Goal: Information Seeking & Learning: Learn about a topic

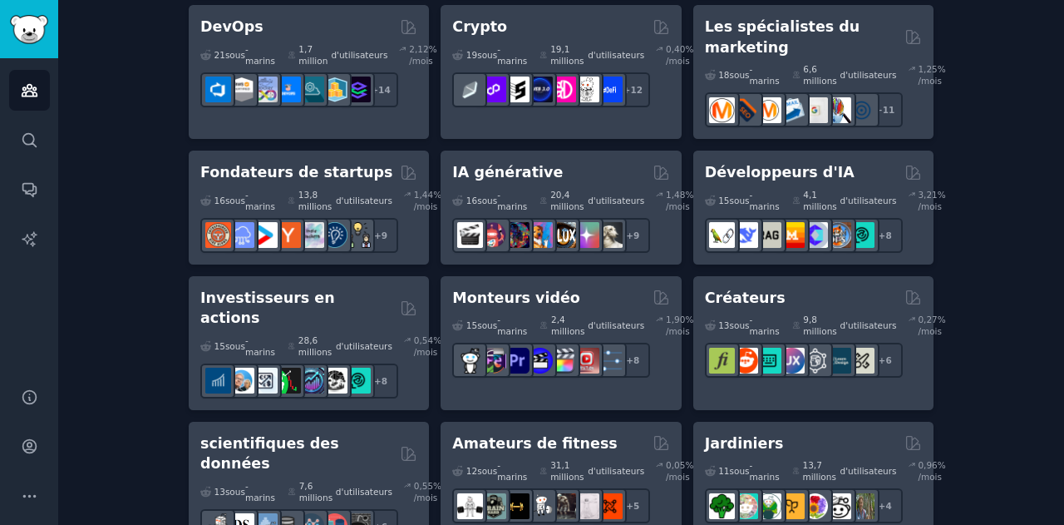
scroll to position [499, 0]
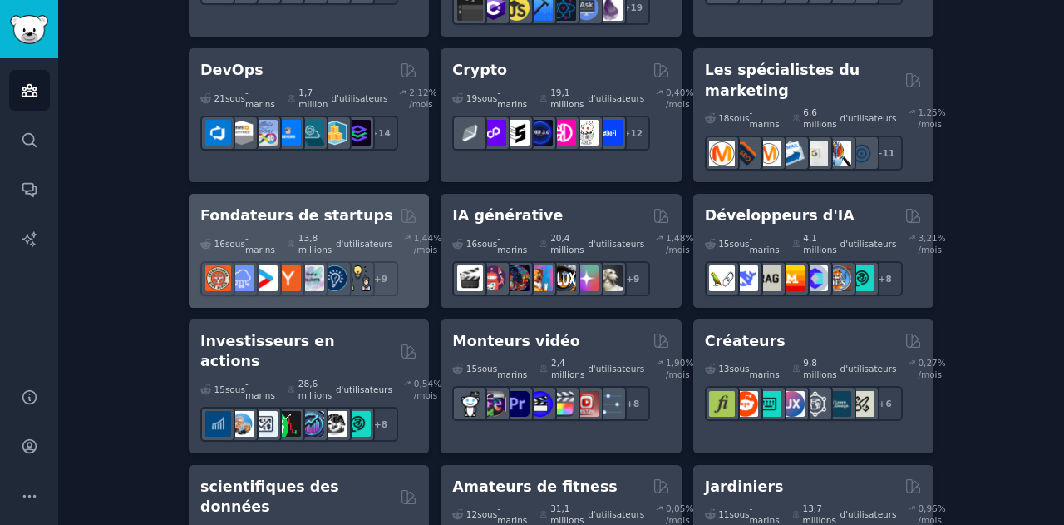
click at [379, 205] on div "Fondateurs de startups" at bounding box center [308, 215] width 217 height 21
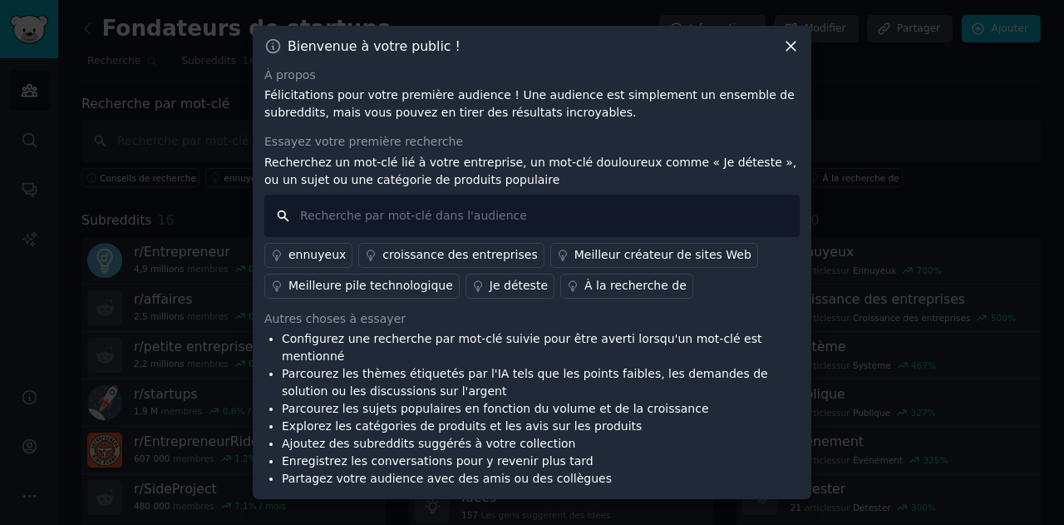
click at [458, 226] on input "text" at bounding box center [532, 216] width 536 height 42
type input "c"
type input "c'est dommage"
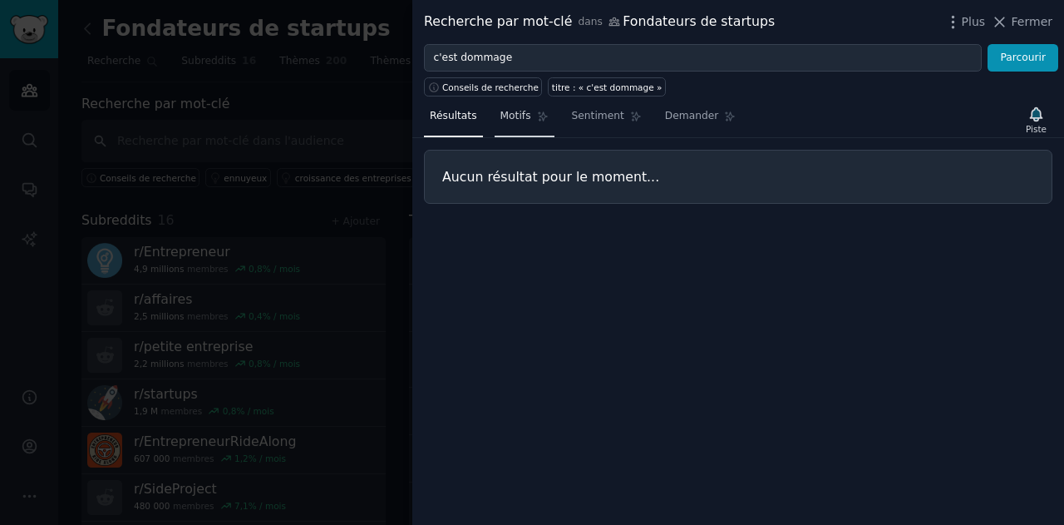
click at [508, 123] on link "Motifs" at bounding box center [525, 120] width 60 height 34
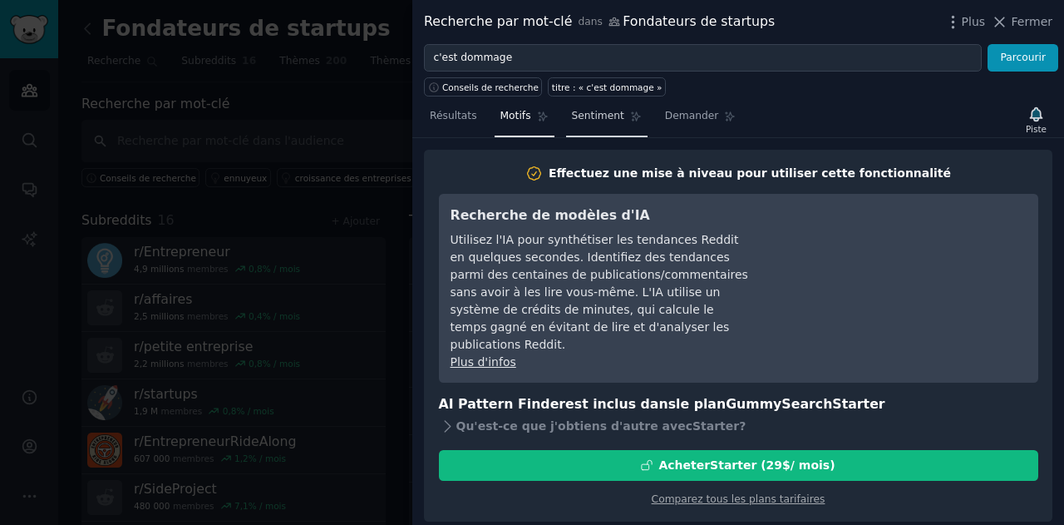
click at [586, 116] on font "Sentiment" at bounding box center [598, 116] width 52 height 12
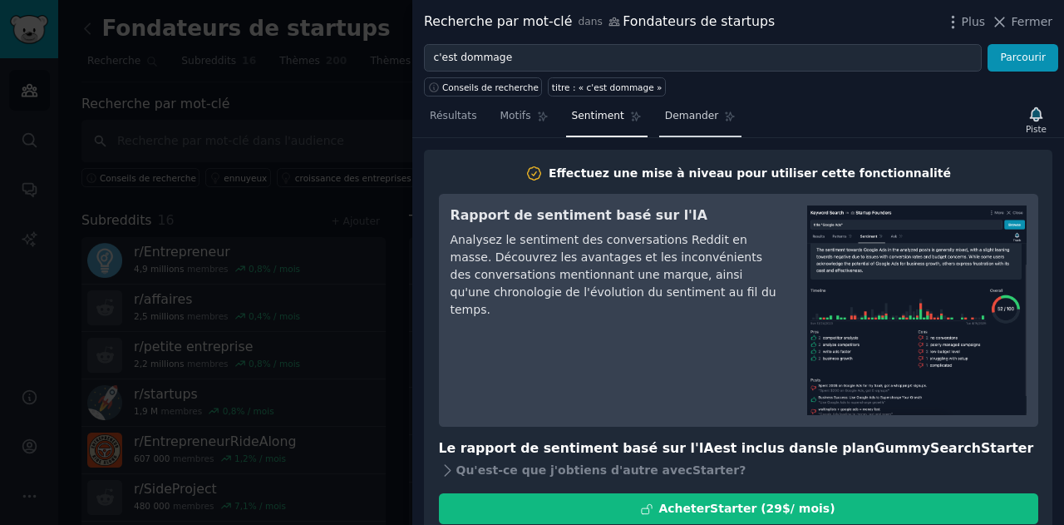
click at [674, 117] on font "Demander" at bounding box center [692, 116] width 54 height 12
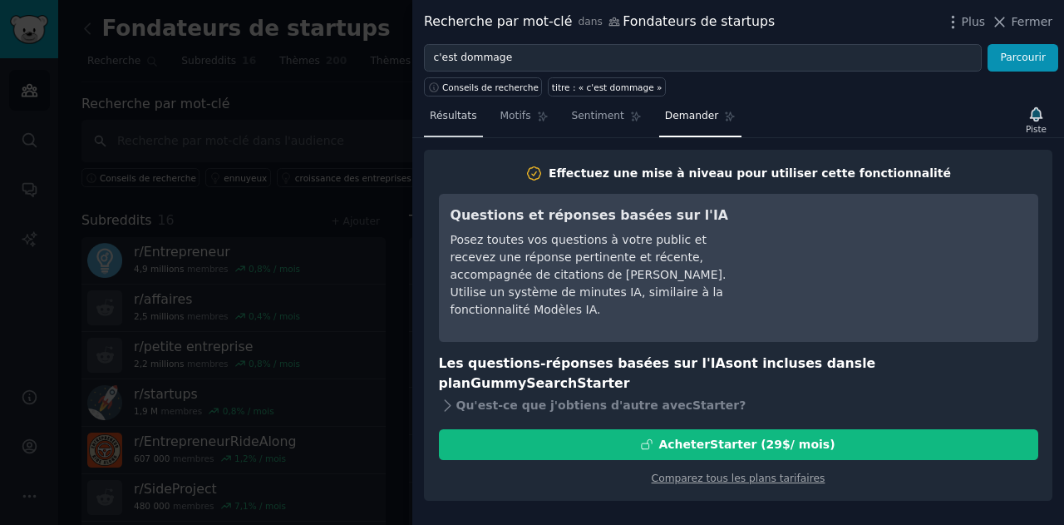
click at [458, 121] on font "Résultats" at bounding box center [453, 116] width 47 height 12
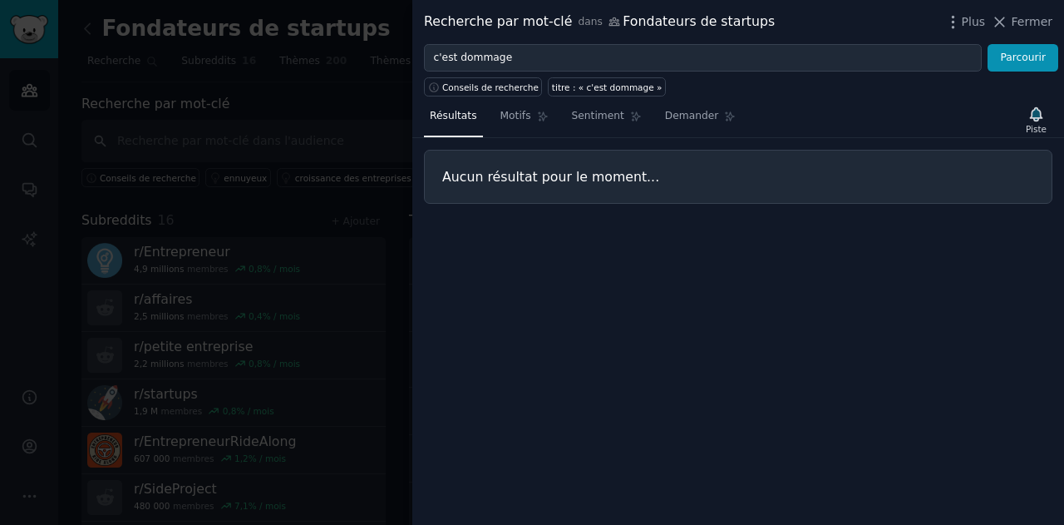
click at [679, 19] on font "Fondateurs de startups" at bounding box center [699, 21] width 152 height 16
click at [1003, 18] on icon at bounding box center [999, 21] width 9 height 9
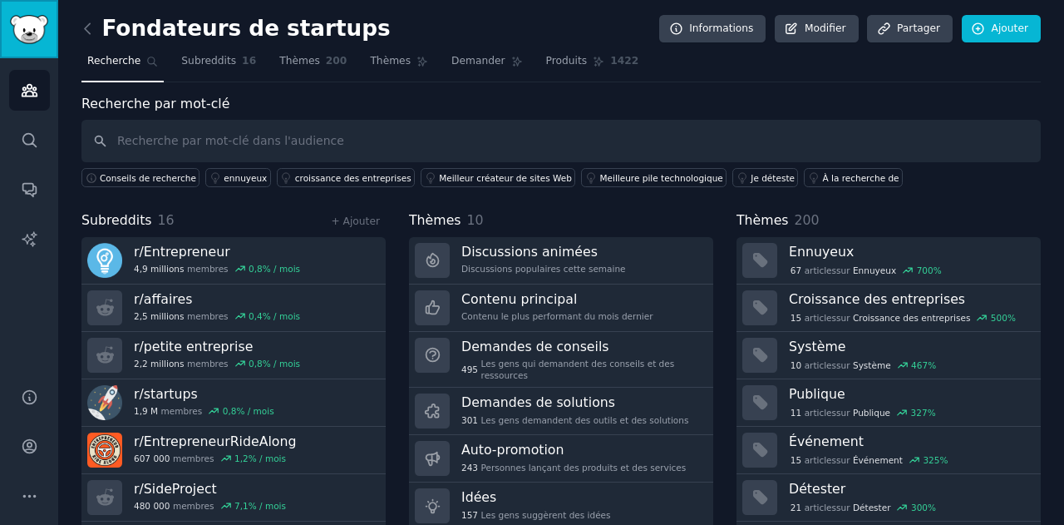
click at [42, 44] on link "Barre latérale" at bounding box center [29, 29] width 58 height 58
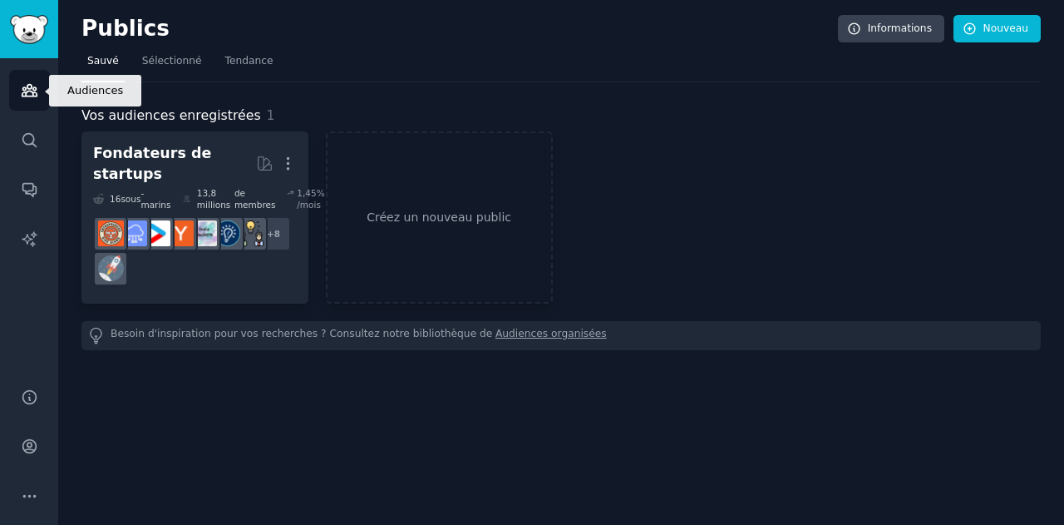
click at [34, 78] on link "Publics" at bounding box center [29, 90] width 41 height 41
click at [26, 91] on icon "Barre latérale" at bounding box center [29, 91] width 15 height 12
click at [32, 94] on icon "Barre latérale" at bounding box center [29, 91] width 15 height 12
click at [160, 66] on font "Sélectionné" at bounding box center [172, 61] width 60 height 12
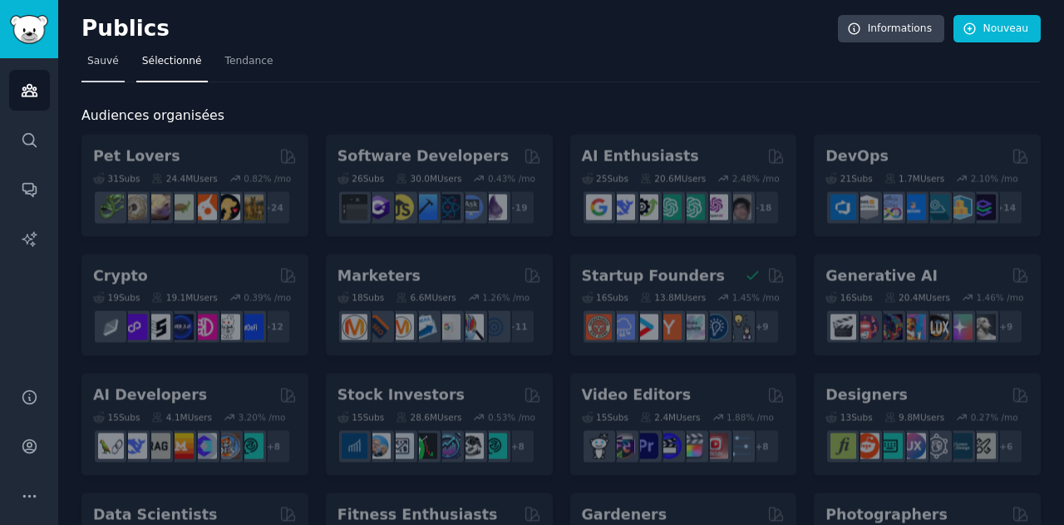
click at [111, 67] on font "Sauvé" at bounding box center [103, 61] width 32 height 12
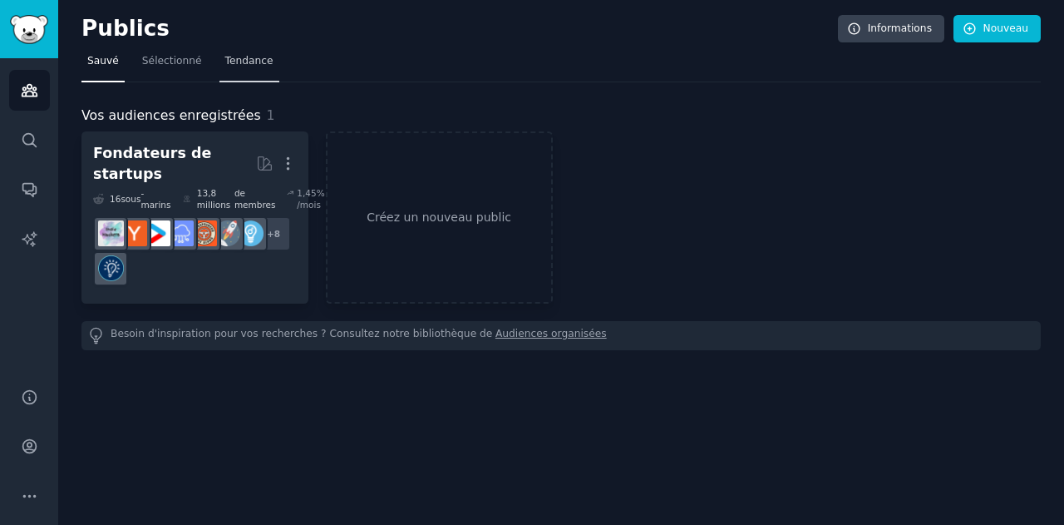
click at [220, 76] on link "Tendance" at bounding box center [250, 65] width 60 height 34
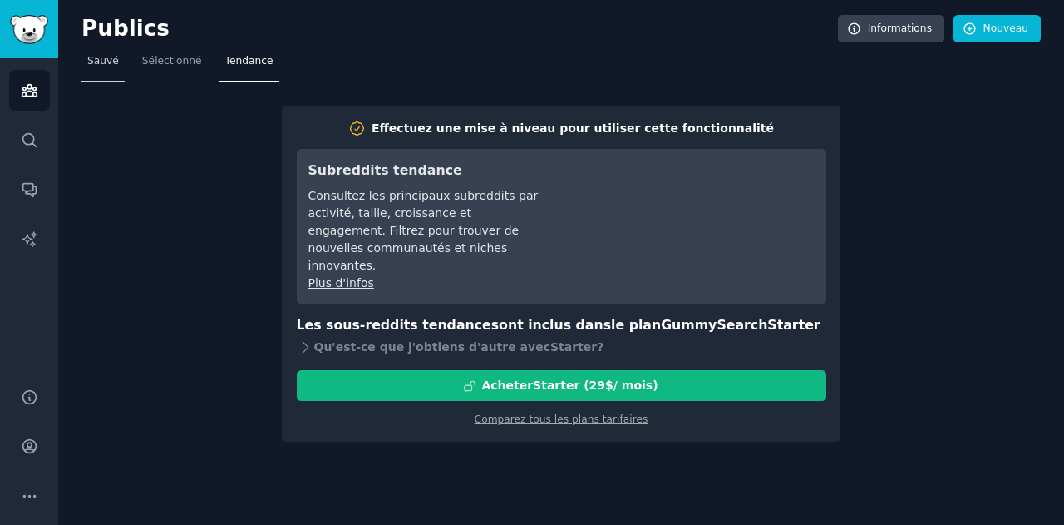
click at [100, 64] on font "Sauvé" at bounding box center [103, 61] width 32 height 12
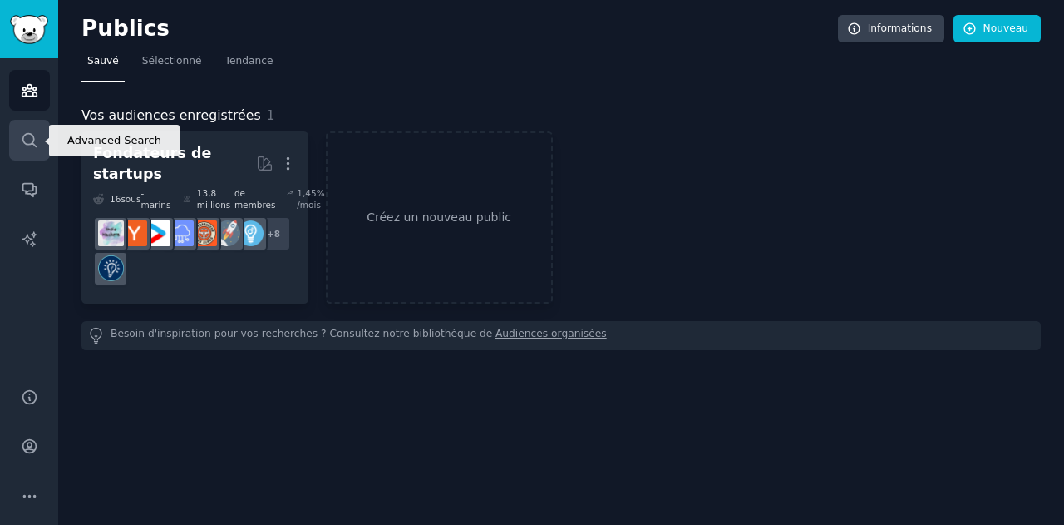
click at [29, 133] on icon "Barre latérale" at bounding box center [28, 139] width 13 height 13
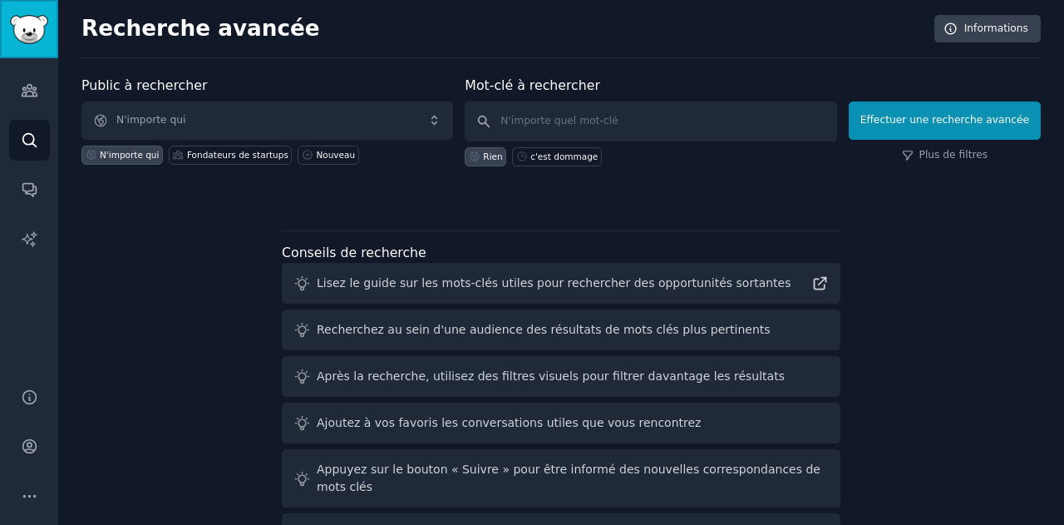
click at [27, 23] on img "Barre latérale" at bounding box center [29, 29] width 38 height 29
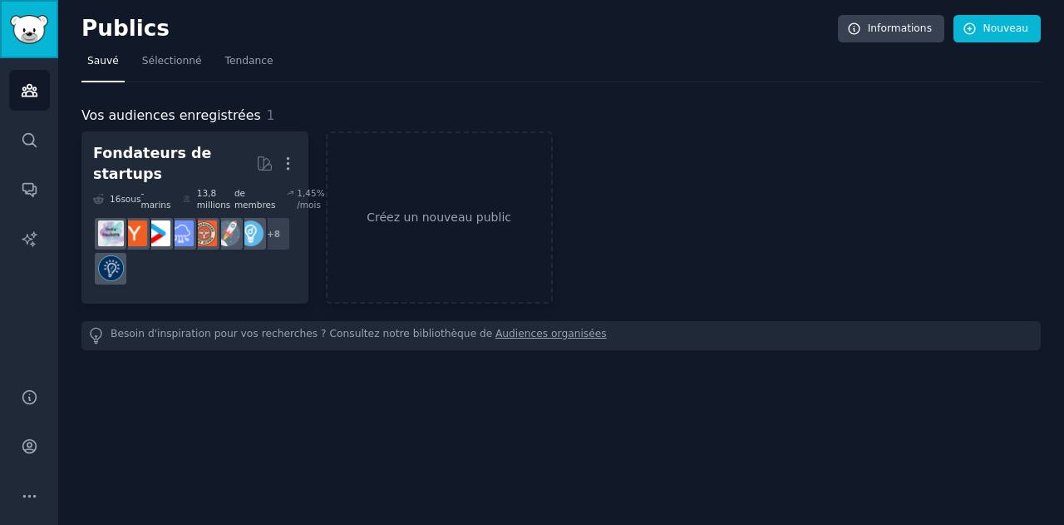
click at [27, 23] on img "Barre latérale" at bounding box center [29, 29] width 38 height 29
click at [491, 210] on font "Créez un nouveau public" at bounding box center [439, 216] width 145 height 13
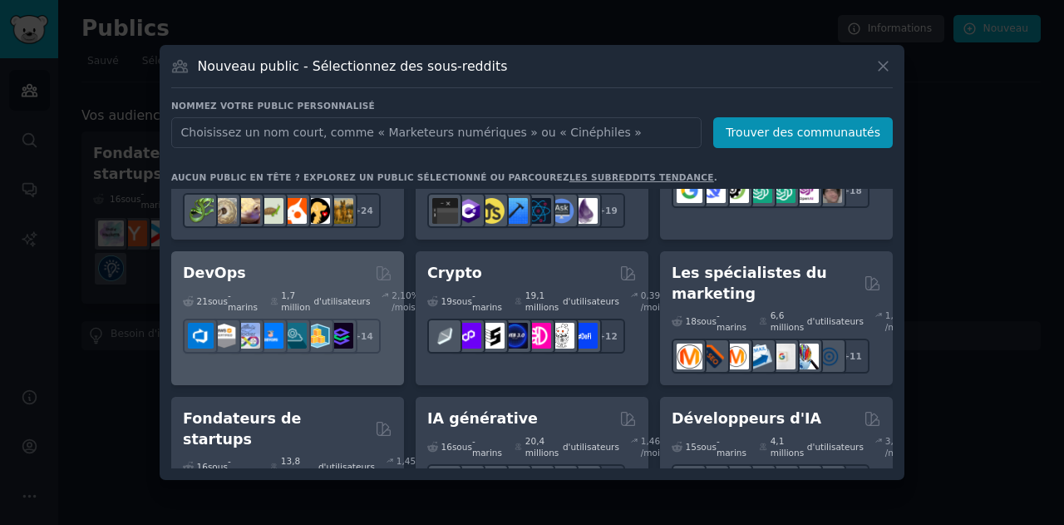
scroll to position [95, 0]
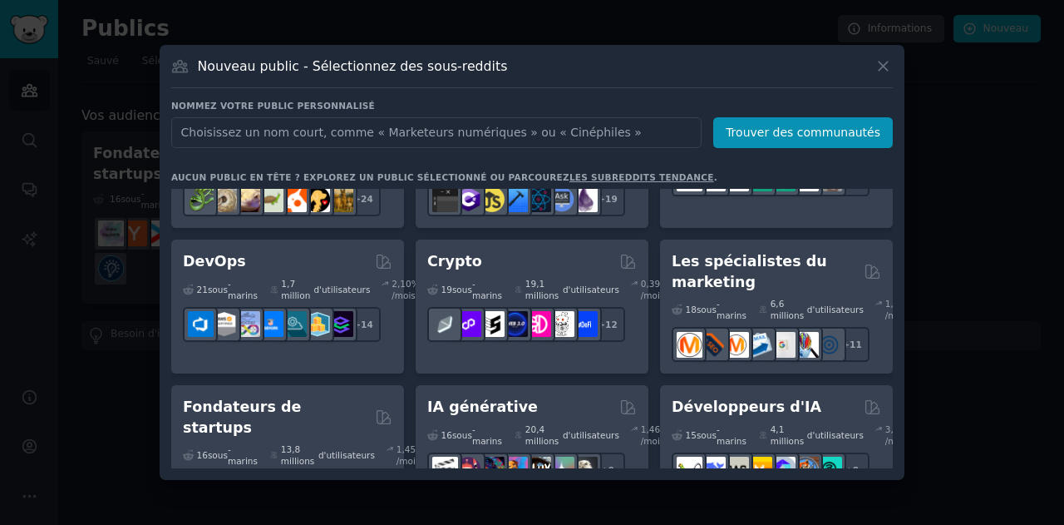
click at [459, 124] on input "text" at bounding box center [436, 132] width 531 height 31
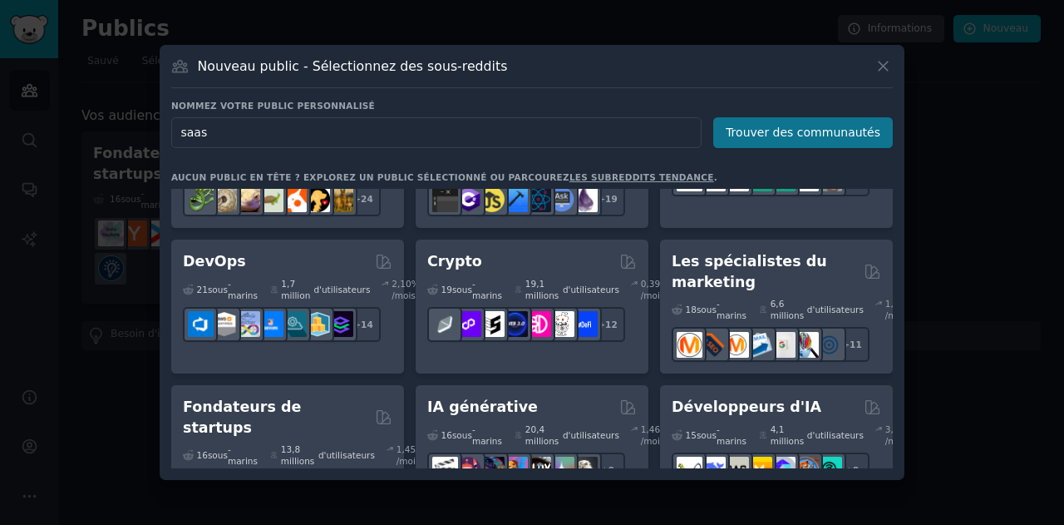
type input "saas"
click at [755, 134] on font "Trouver des communautés" at bounding box center [803, 132] width 155 height 13
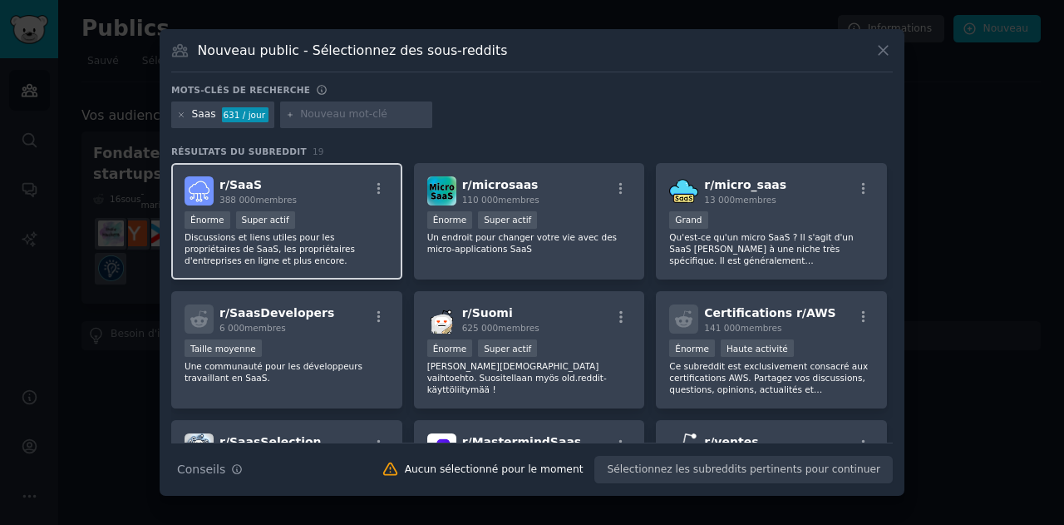
click at [335, 200] on div "r/ SaaS 388 000 membres" at bounding box center [287, 190] width 205 height 29
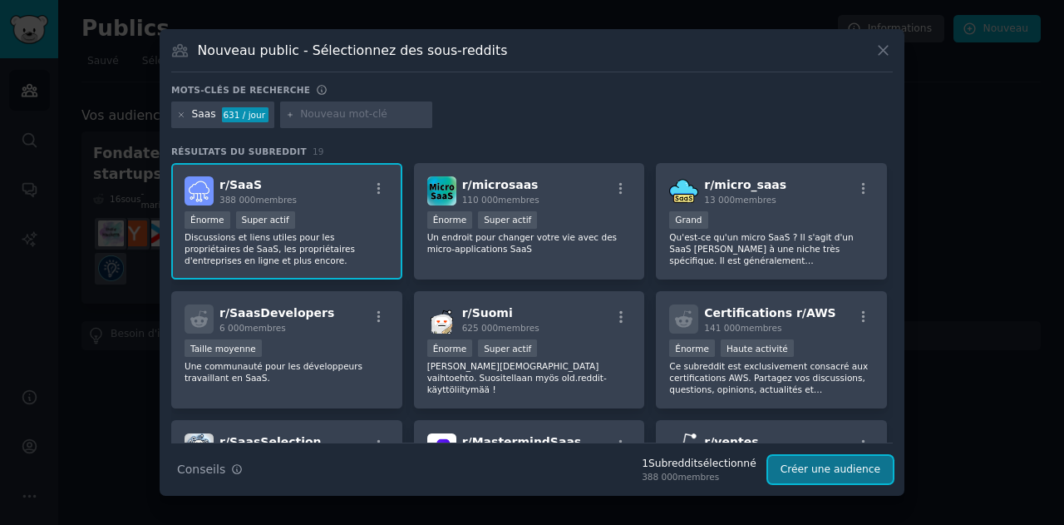
click at [817, 480] on button "Créer une audience" at bounding box center [830, 470] width 125 height 28
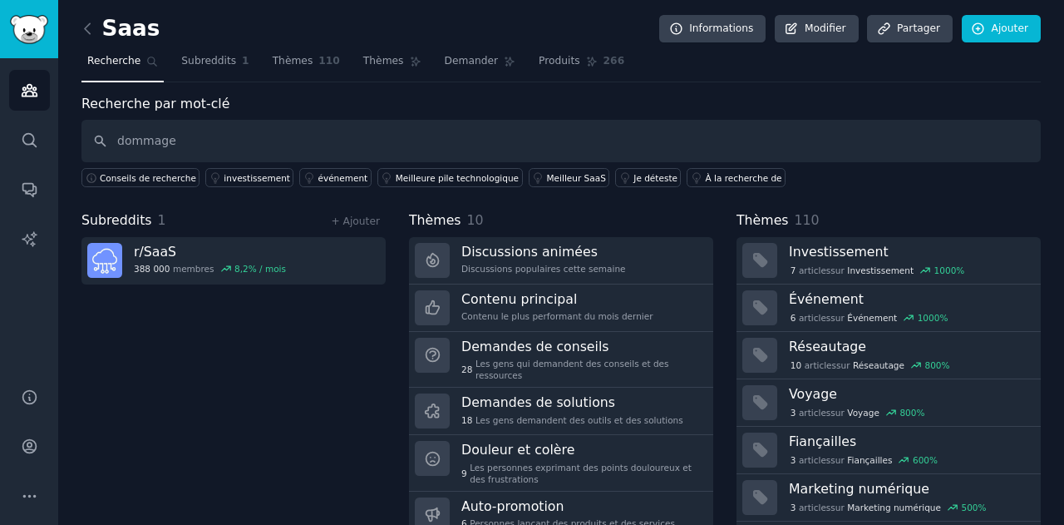
type input "dommage"
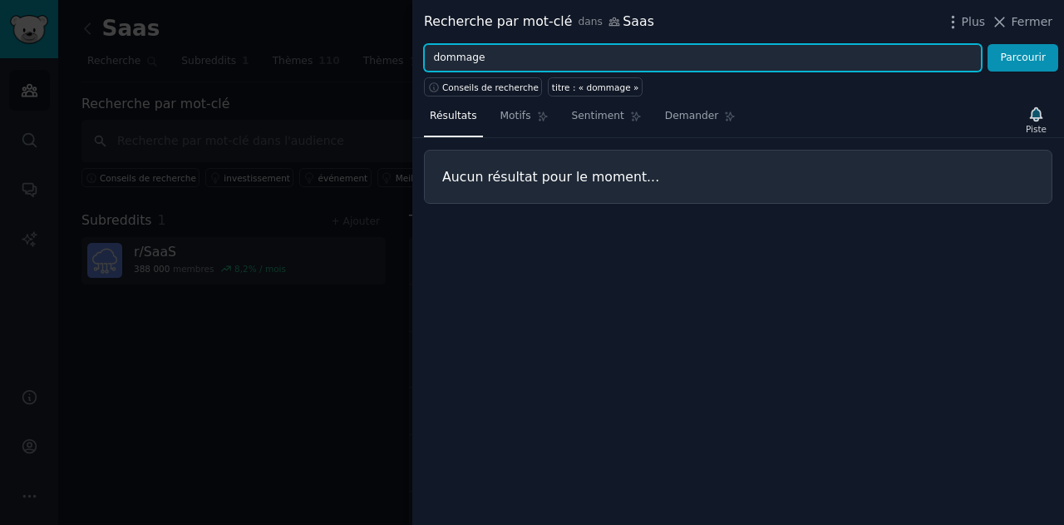
drag, startPoint x: 482, startPoint y: 61, endPoint x: 446, endPoint y: 60, distance: 36.6
click at [446, 60] on input "dommage" at bounding box center [703, 58] width 558 height 28
type input "d"
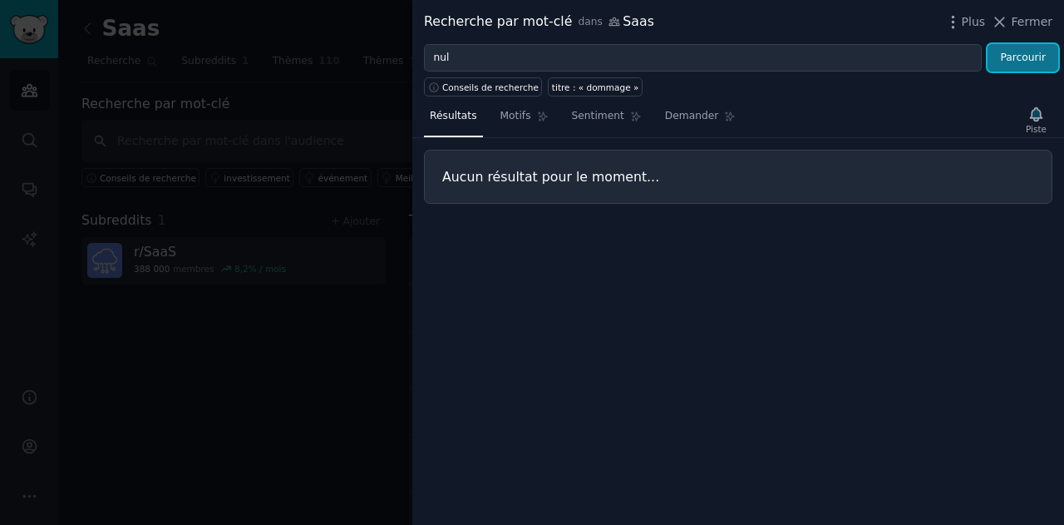
click at [1020, 52] on font "Parcourir" at bounding box center [1023, 58] width 46 height 12
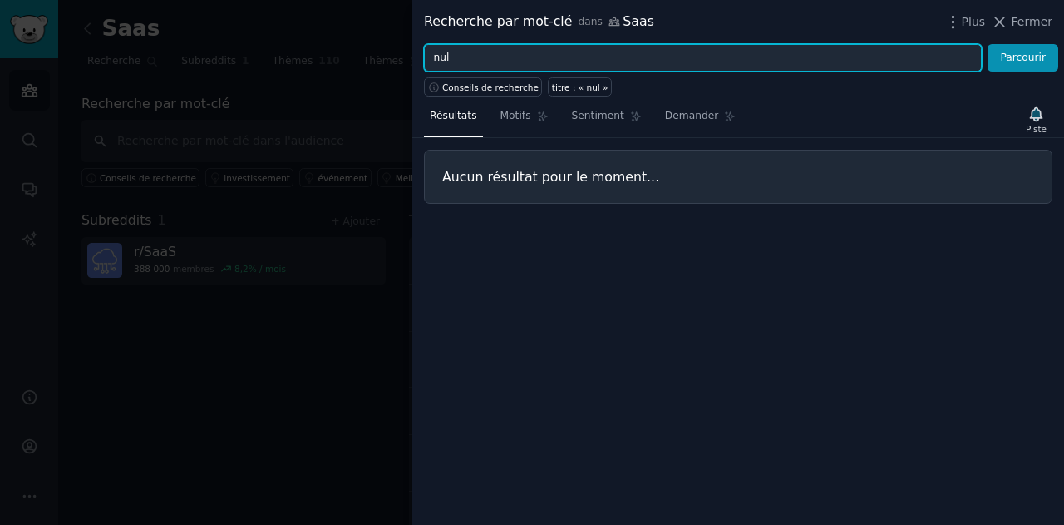
click at [654, 54] on input "nul" at bounding box center [703, 58] width 558 height 28
type input "n"
type input "saas"
click at [988, 44] on button "Parcourir" at bounding box center [1023, 58] width 71 height 28
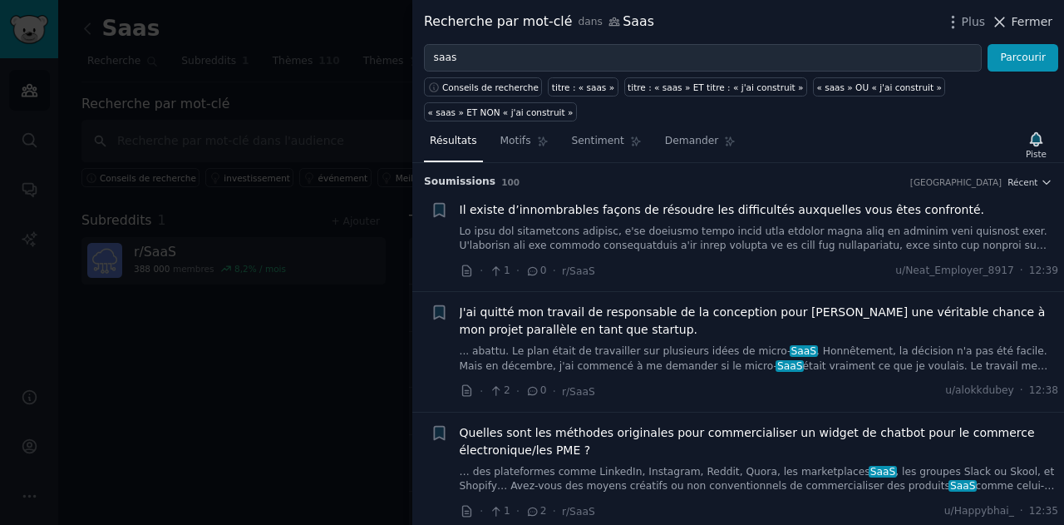
click at [1006, 19] on icon at bounding box center [999, 21] width 17 height 17
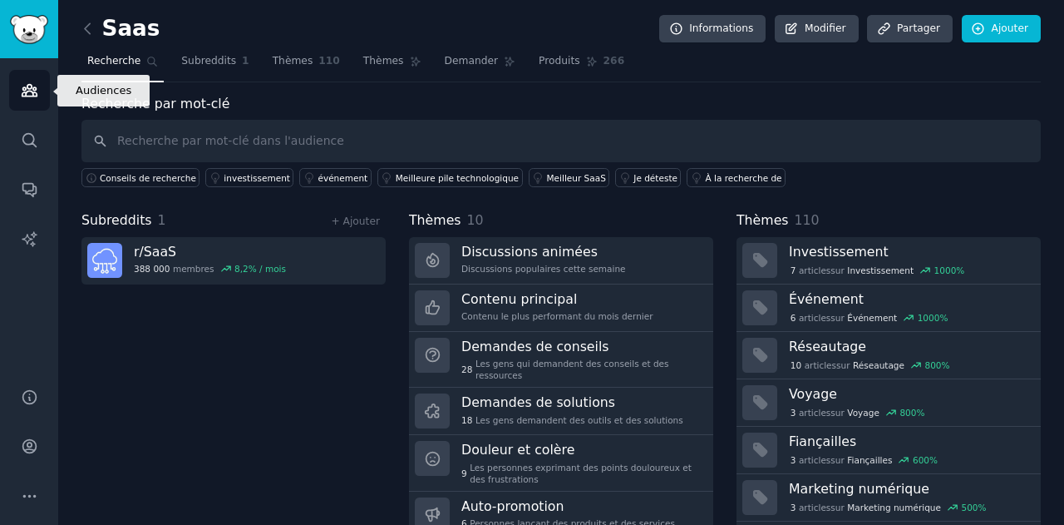
click at [37, 94] on icon "Barre latérale" at bounding box center [29, 89] width 17 height 17
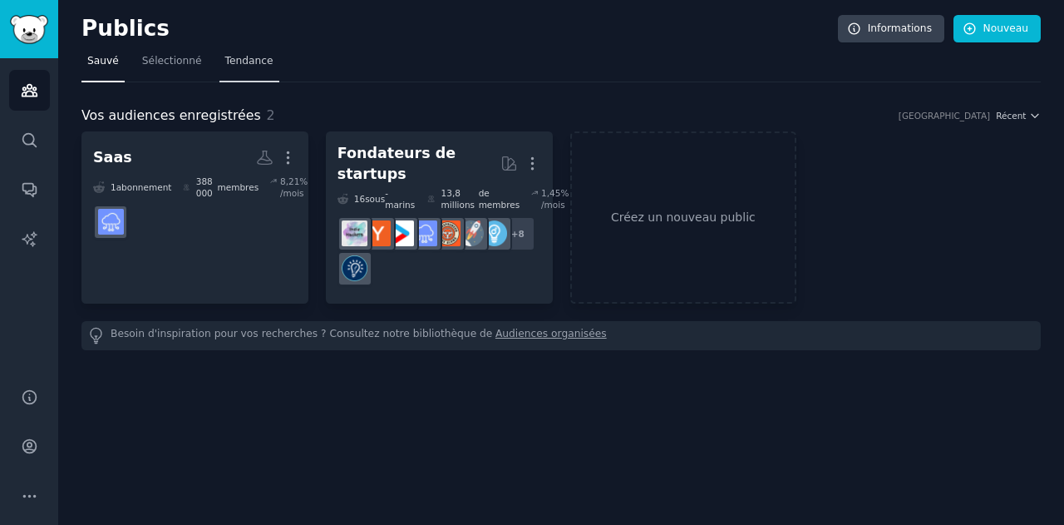
click at [241, 61] on font "Tendance" at bounding box center [249, 61] width 48 height 12
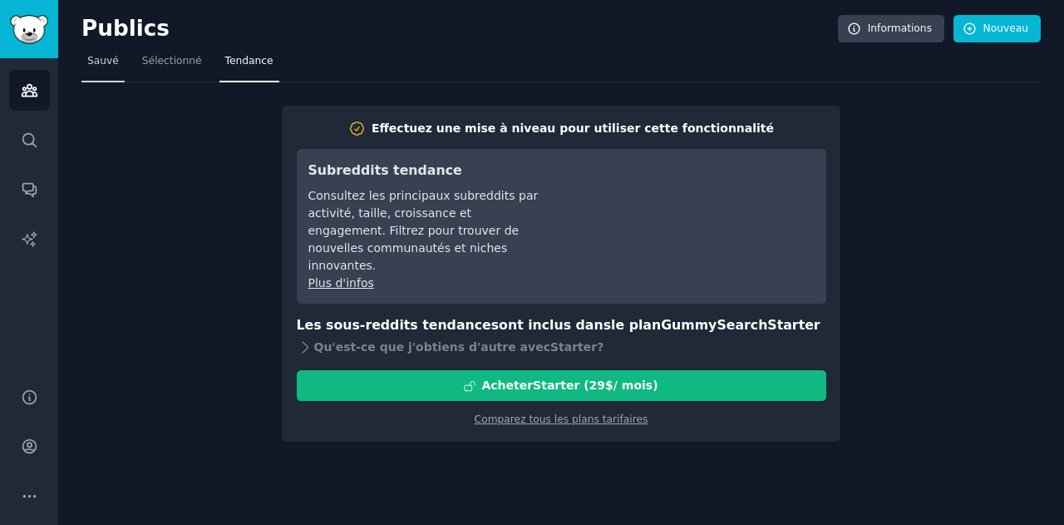
click at [96, 61] on font "Sauvé" at bounding box center [103, 61] width 32 height 12
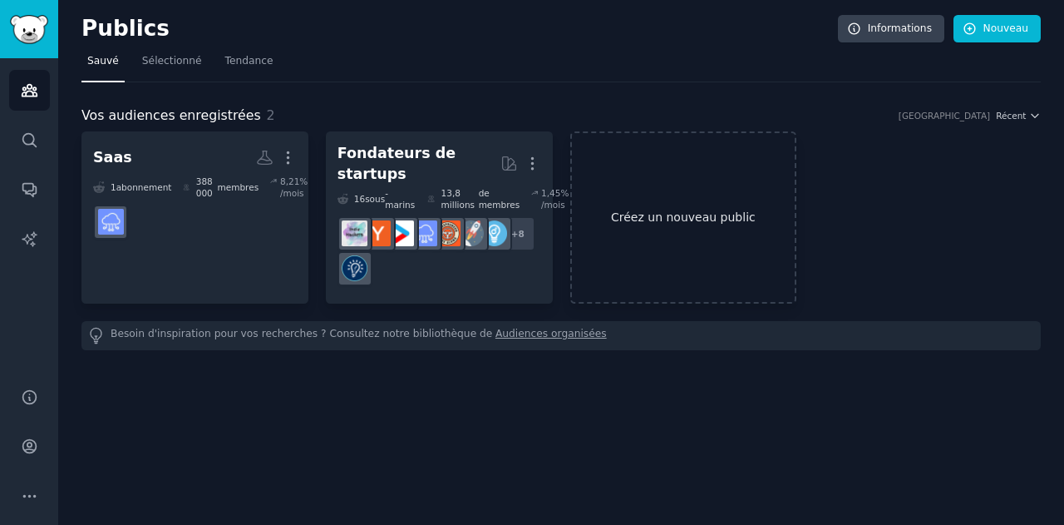
click at [685, 210] on font "Créez un nouveau public" at bounding box center [683, 216] width 145 height 13
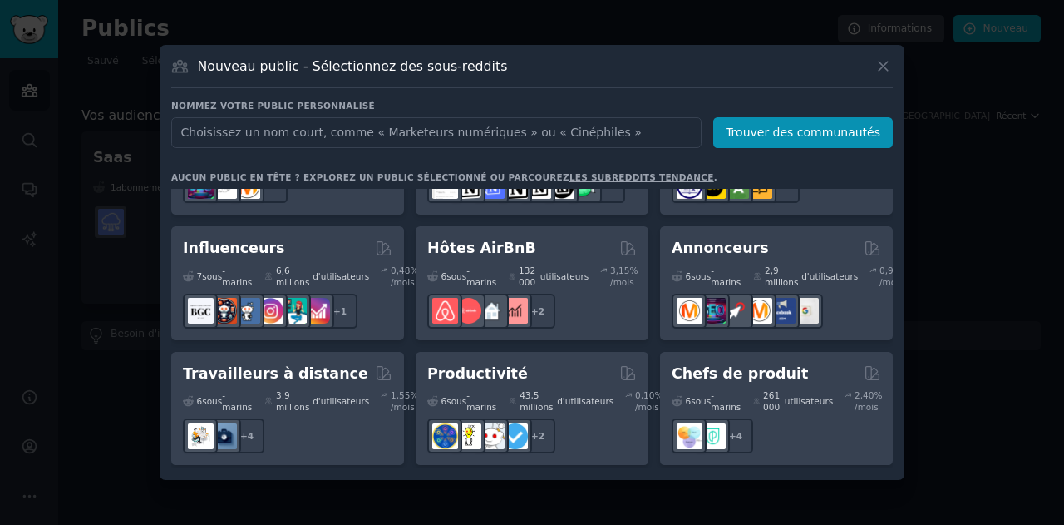
scroll to position [1326, 0]
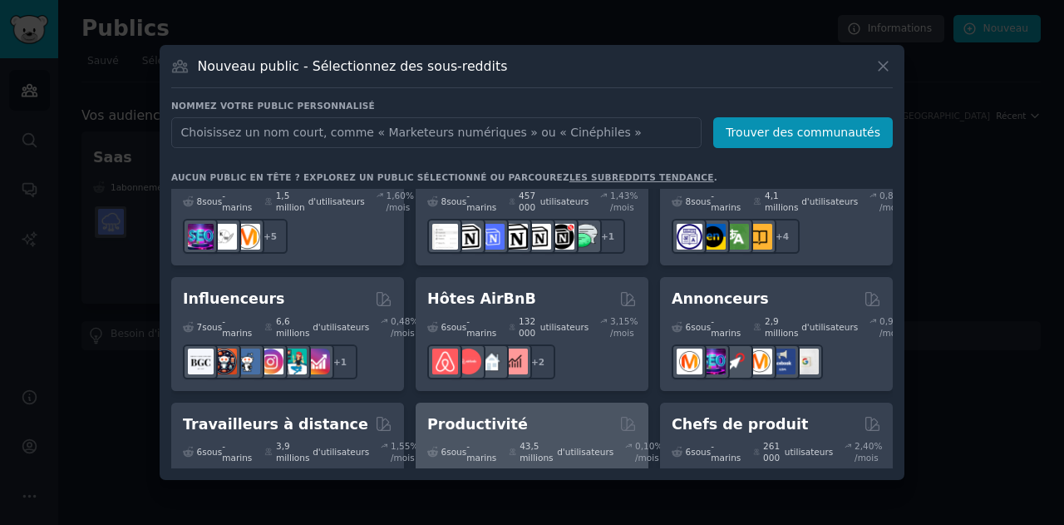
click at [572, 414] on div "Productivité" at bounding box center [532, 424] width 210 height 21
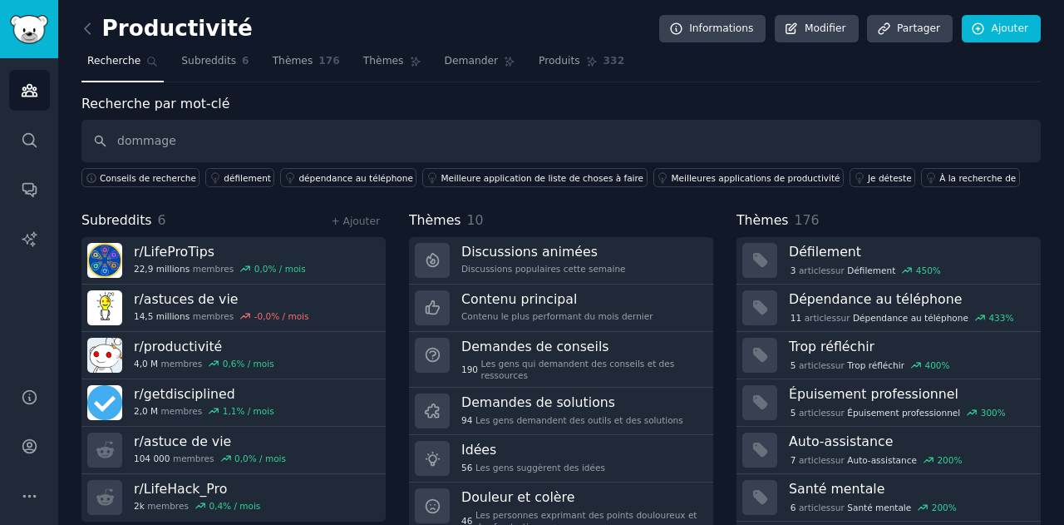
type input "dommage"
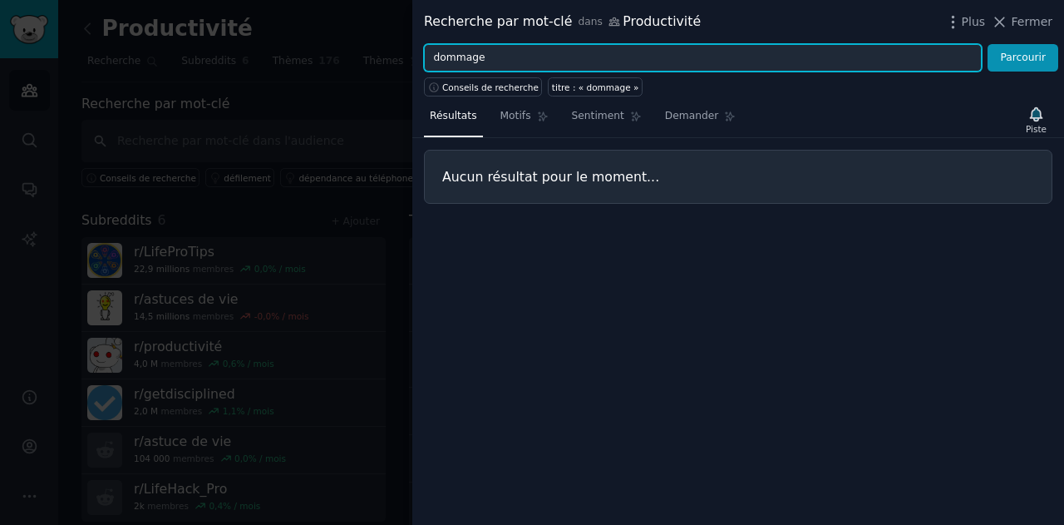
drag, startPoint x: 517, startPoint y: 55, endPoint x: 432, endPoint y: 54, distance: 84.8
click at [432, 54] on input "dommage" at bounding box center [703, 58] width 558 height 28
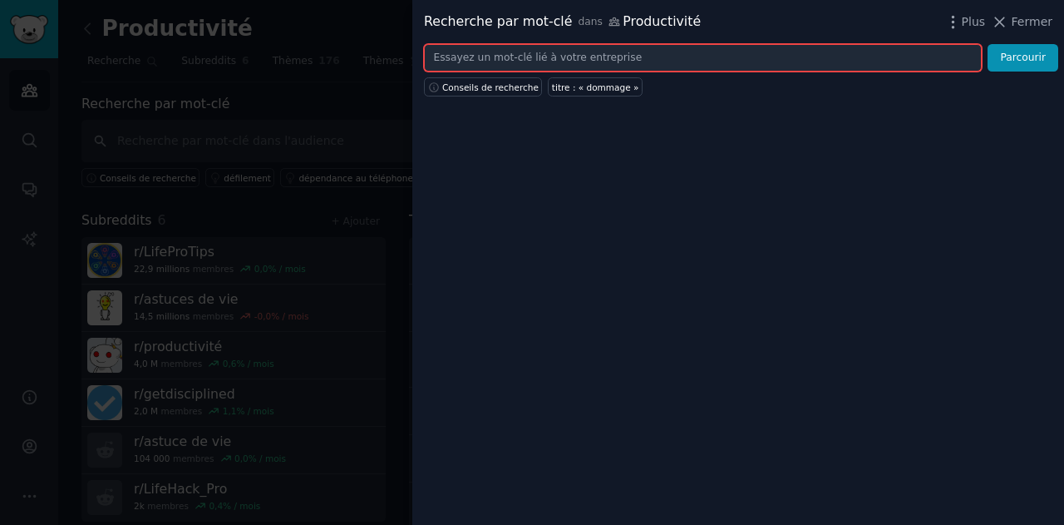
click at [519, 54] on input "text" at bounding box center [703, 58] width 558 height 28
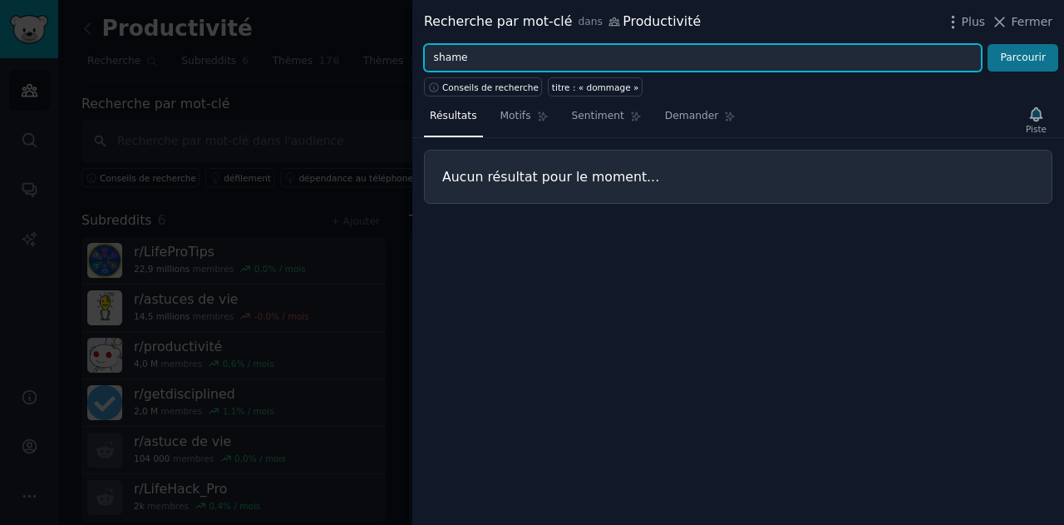
type input "shame"
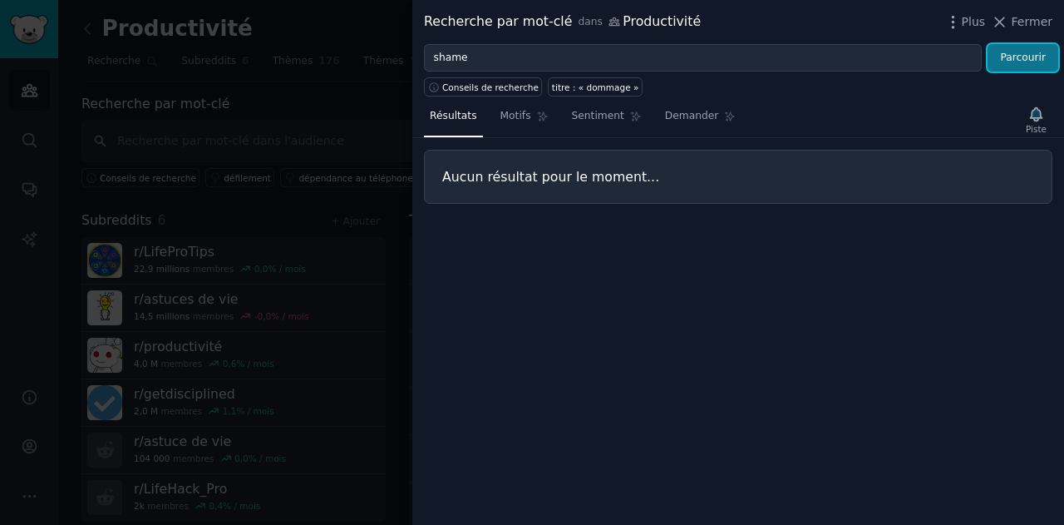
click at [1030, 60] on font "Parcourir" at bounding box center [1023, 58] width 46 height 12
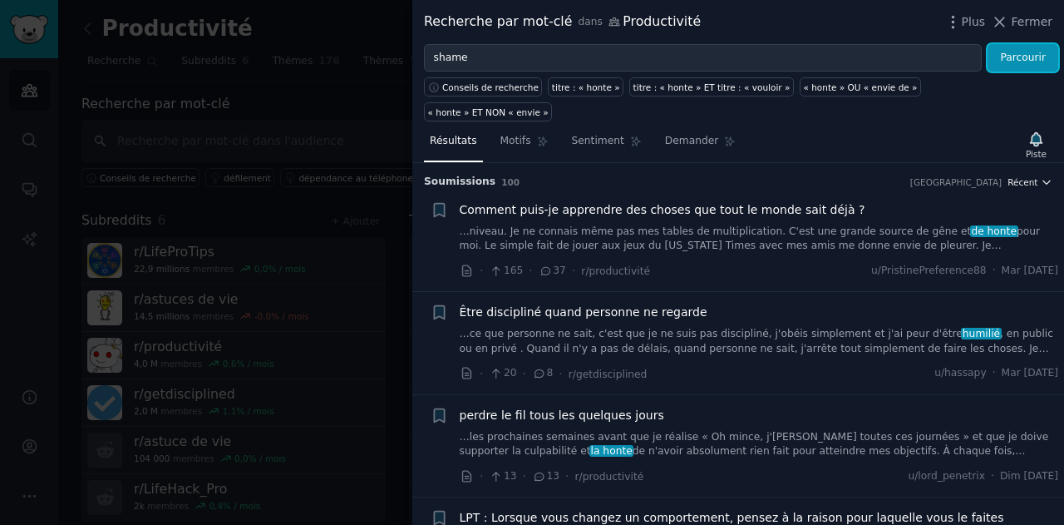
click at [1032, 177] on font "Récent" at bounding box center [1023, 182] width 30 height 10
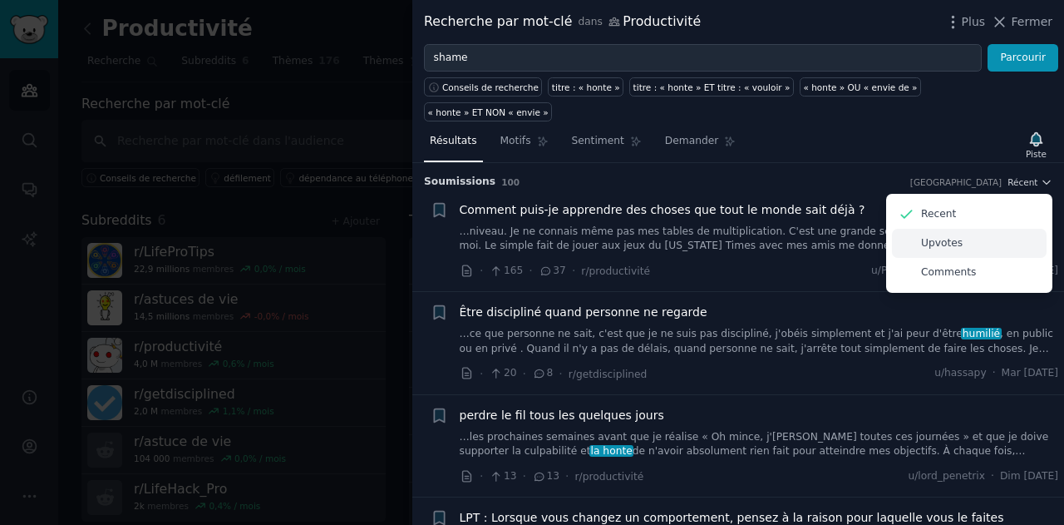
click at [964, 229] on div "Upvotes" at bounding box center [969, 243] width 155 height 29
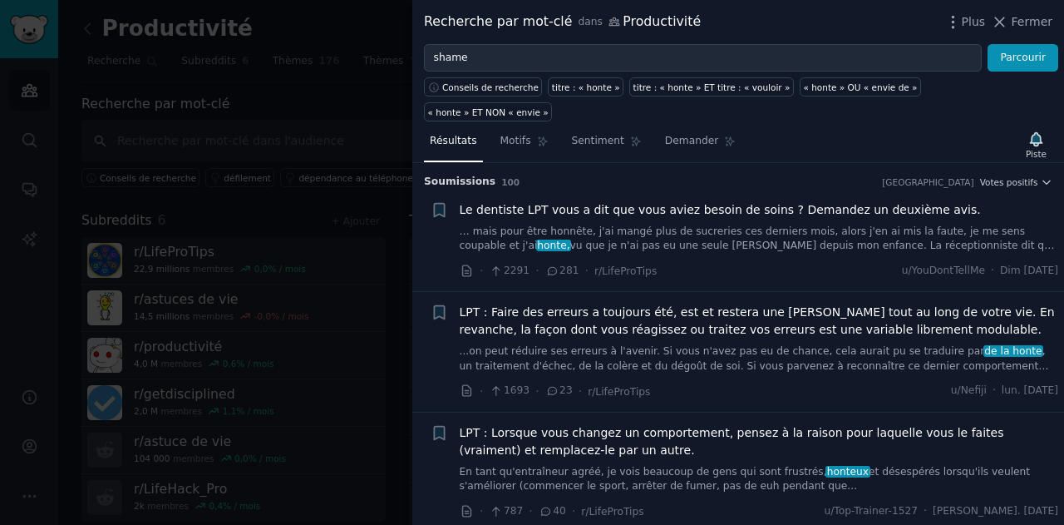
drag, startPoint x: 1010, startPoint y: 19, endPoint x: 404, endPoint y: 147, distance: 619.6
click at [1009, 19] on icon at bounding box center [999, 21] width 17 height 17
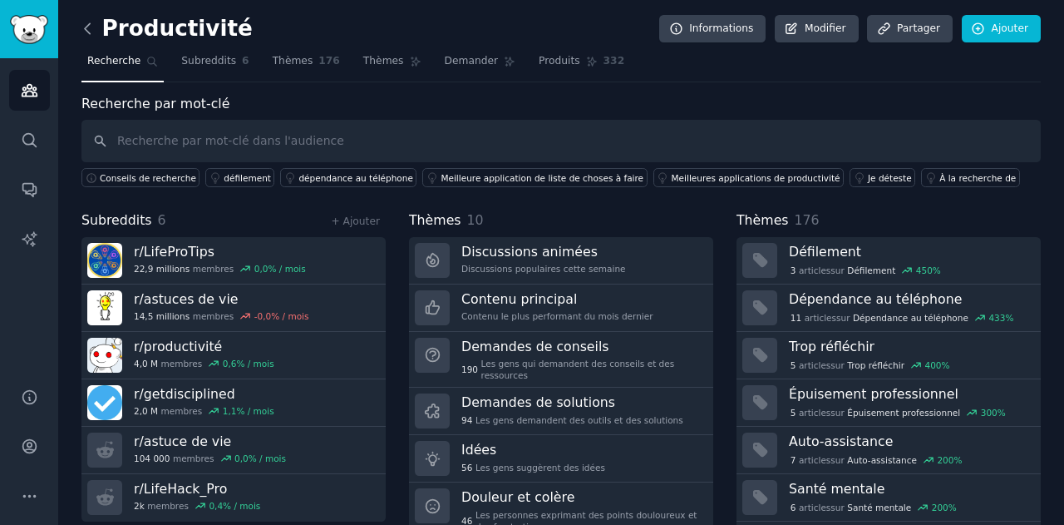
click at [95, 30] on icon at bounding box center [87, 28] width 17 height 17
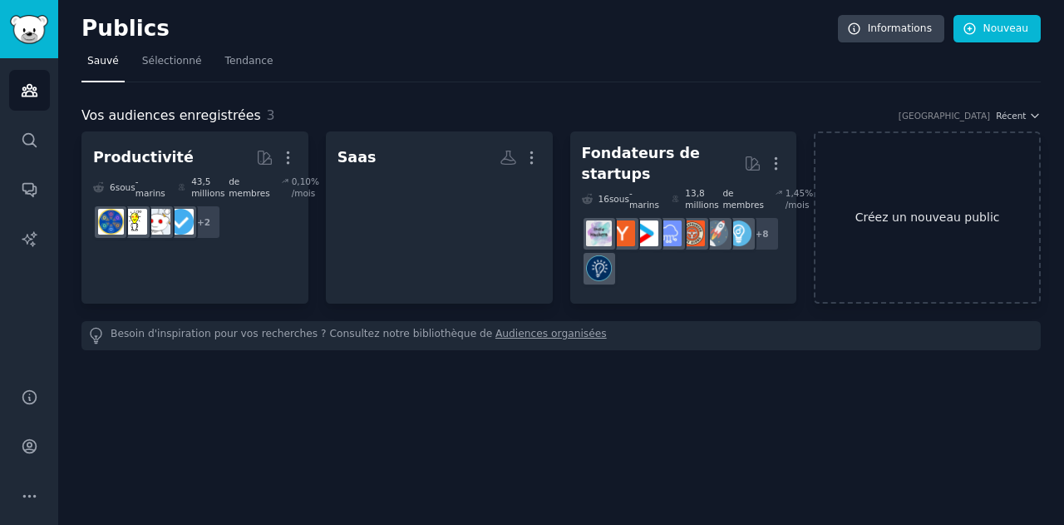
click at [875, 195] on link "Créez un nouveau public" at bounding box center [927, 217] width 227 height 172
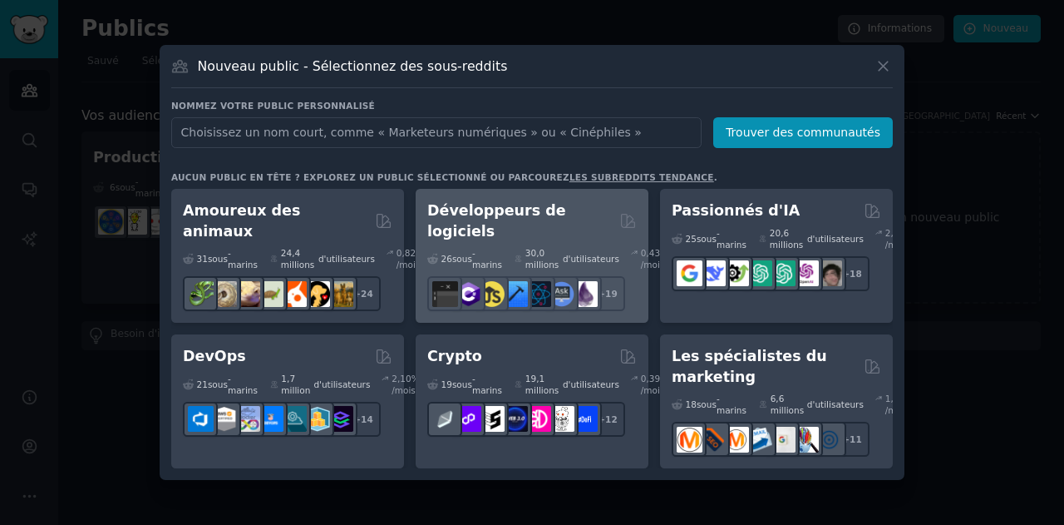
click at [501, 247] on div "26 sous -marins 30,0 millions d'utilisateurs 0,43 % /mois" at bounding box center [532, 258] width 210 height 23
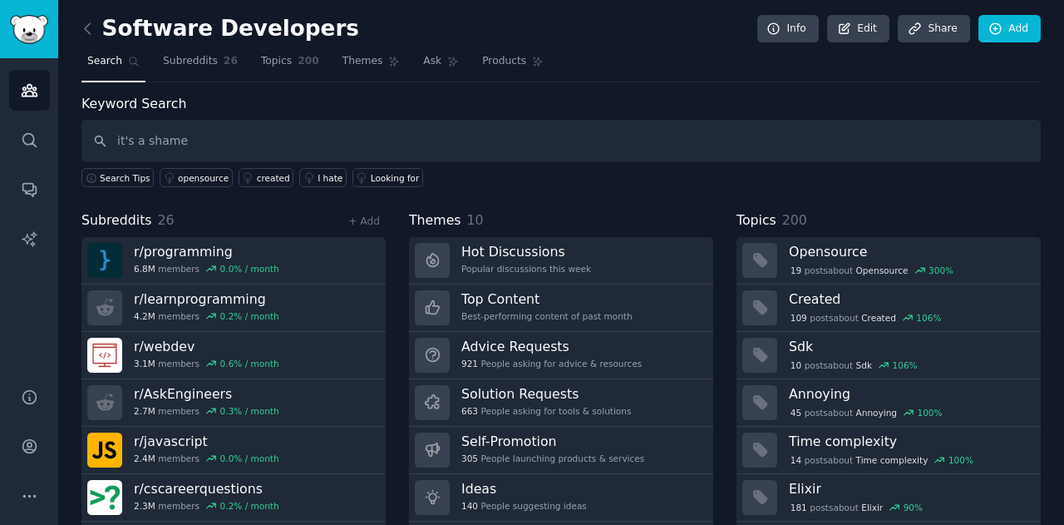
type input "it's a shame"
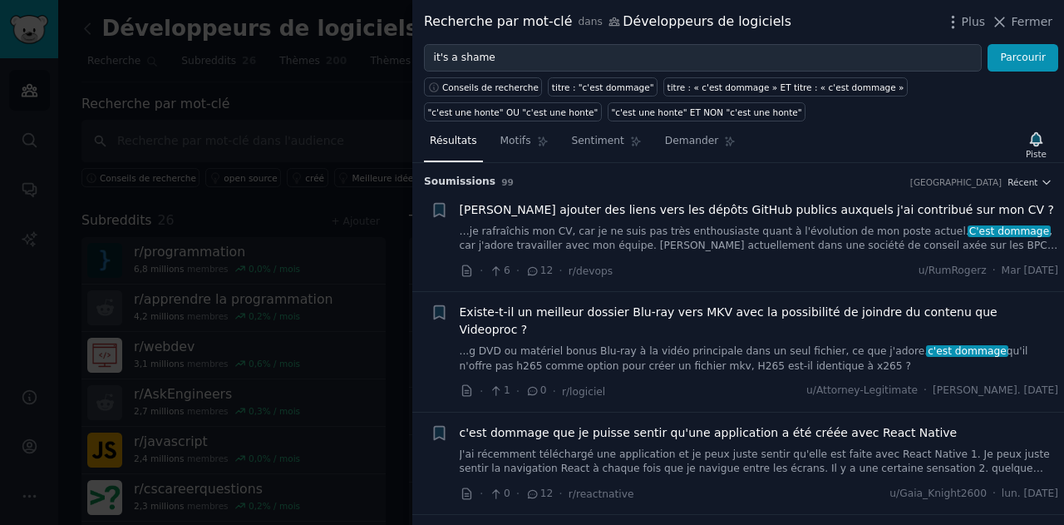
click at [797, 136] on div "Résultats Motifs Sentiment Demander Piste" at bounding box center [738, 145] width 652 height 36
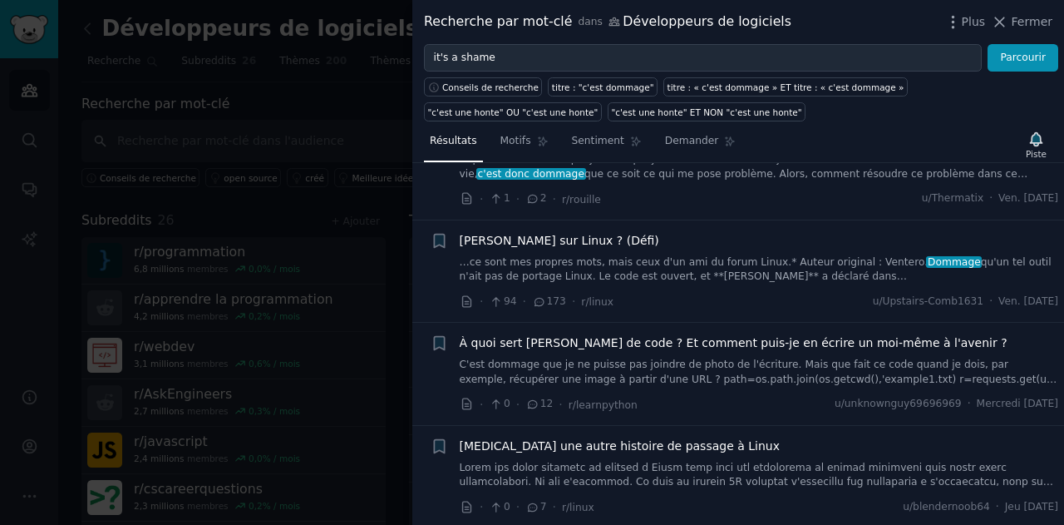
scroll to position [582, 0]
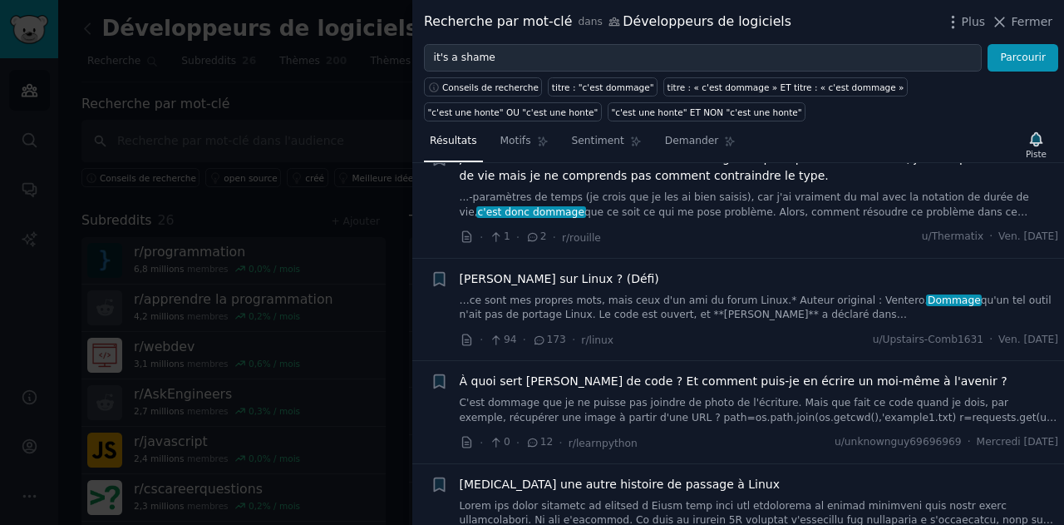
drag, startPoint x: 1012, startPoint y: 21, endPoint x: 640, endPoint y: 122, distance: 385.3
click at [1009, 21] on icon at bounding box center [999, 21] width 17 height 17
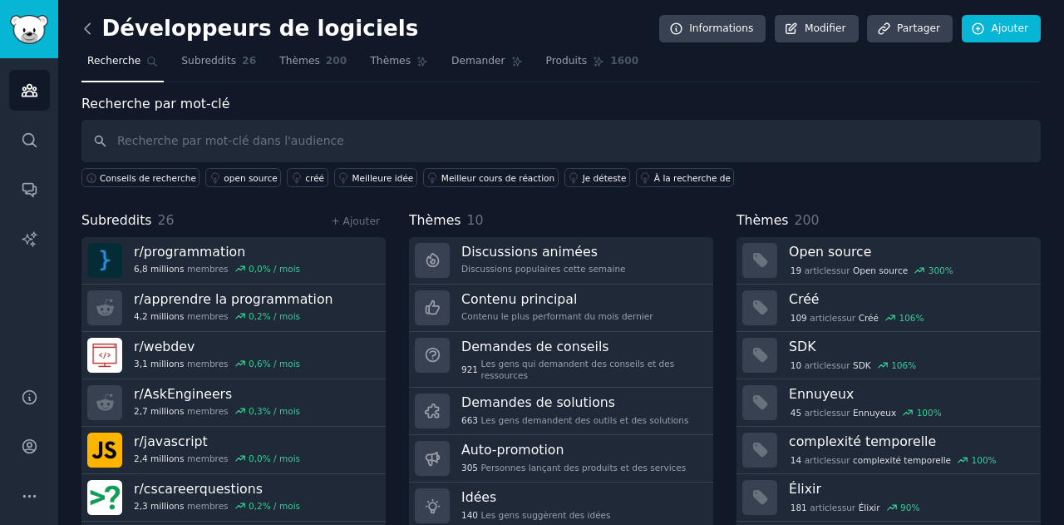
click at [91, 30] on icon at bounding box center [87, 28] width 17 height 17
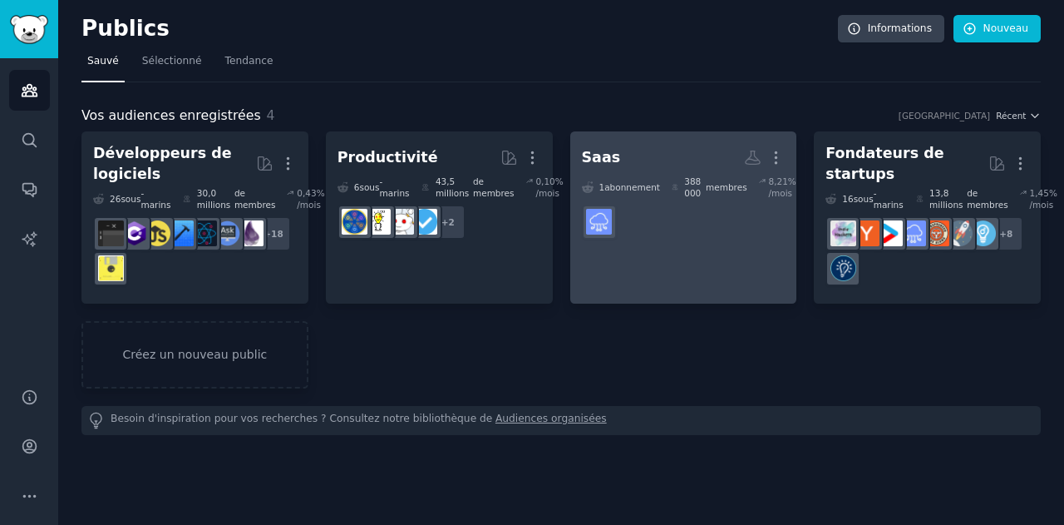
click at [627, 240] on dd "r/SaaS" at bounding box center [684, 222] width 204 height 47
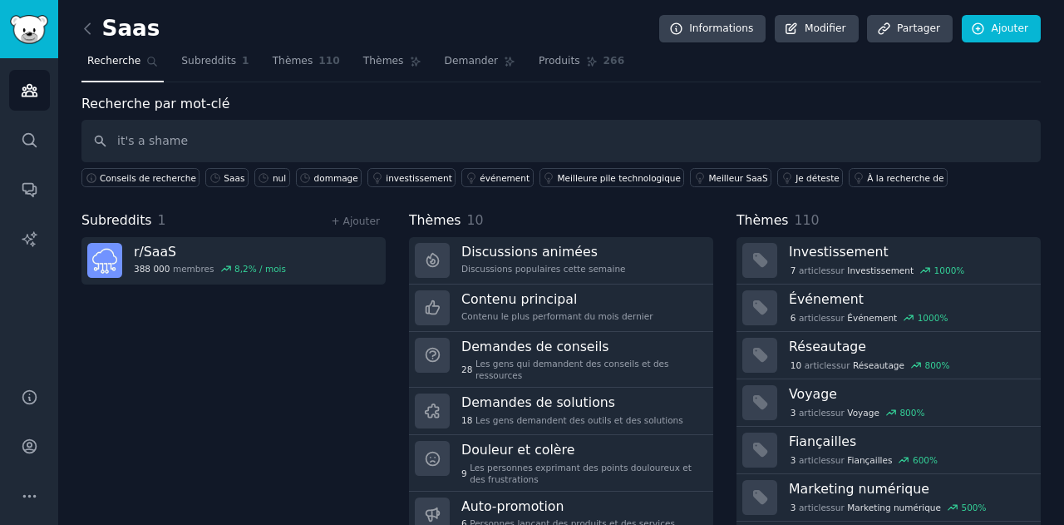
type input "it's a shame"
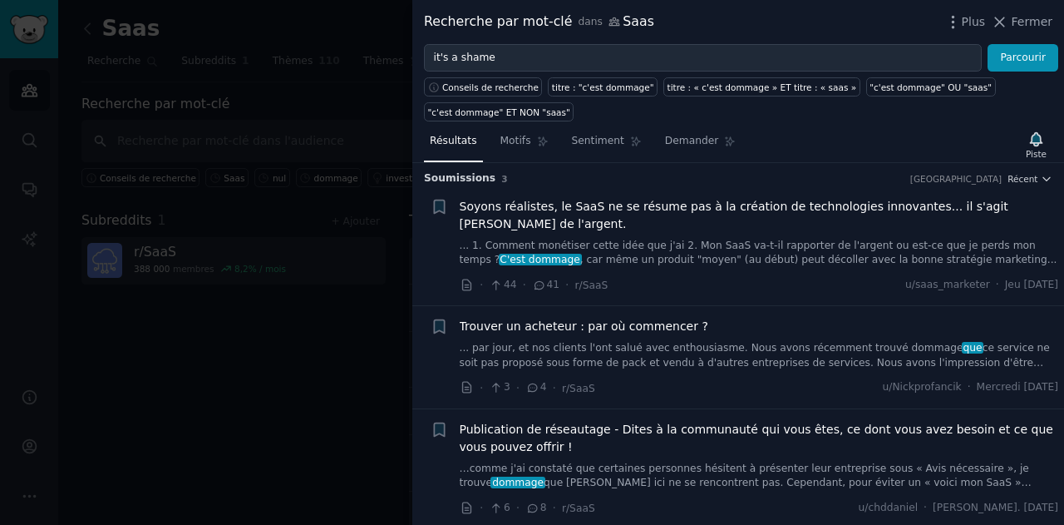
scroll to position [4, 0]
click at [674, 224] on span "Soyons réalistes, le SaaS ne se résume pas à la création de technologies innova…" at bounding box center [760, 214] width 600 height 35
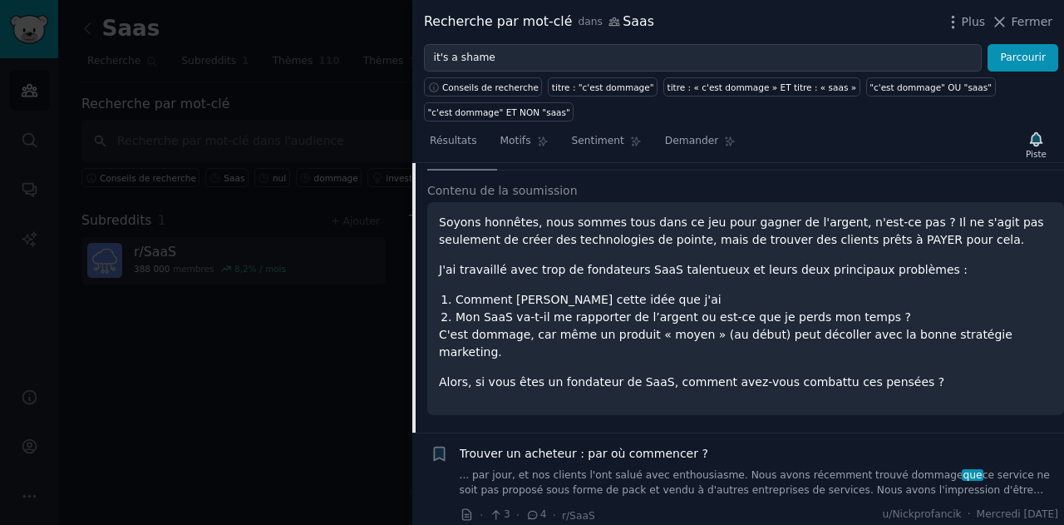
scroll to position [192, 0]
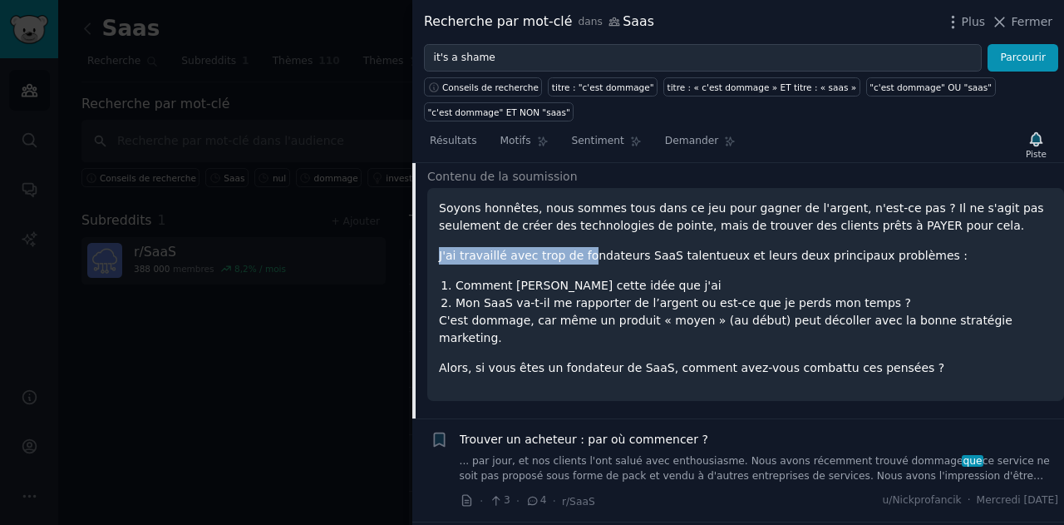
drag, startPoint x: 437, startPoint y: 253, endPoint x: 575, endPoint y: 255, distance: 138.1
click at [575, 255] on div "Soyons honnêtes, nous sommes tous dans ce jeu pour gagner de l'argent, n'est-ce…" at bounding box center [745, 294] width 637 height 213
click at [592, 256] on font "J'ai travaillé avec trop de fondateurs SaaS talentueux et leurs deux principaux…" at bounding box center [703, 255] width 529 height 13
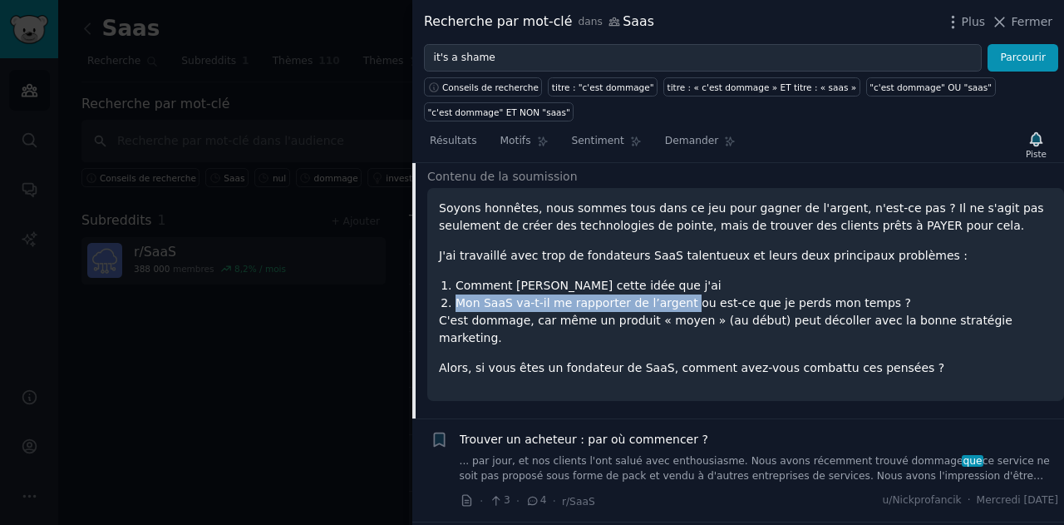
drag, startPoint x: 454, startPoint y: 301, endPoint x: 693, endPoint y: 295, distance: 238.7
click at [684, 297] on li "Mon SaaS va-t-il me rapporter de l’argent ou est-ce que je perds mon temps ?" at bounding box center [754, 302] width 597 height 17
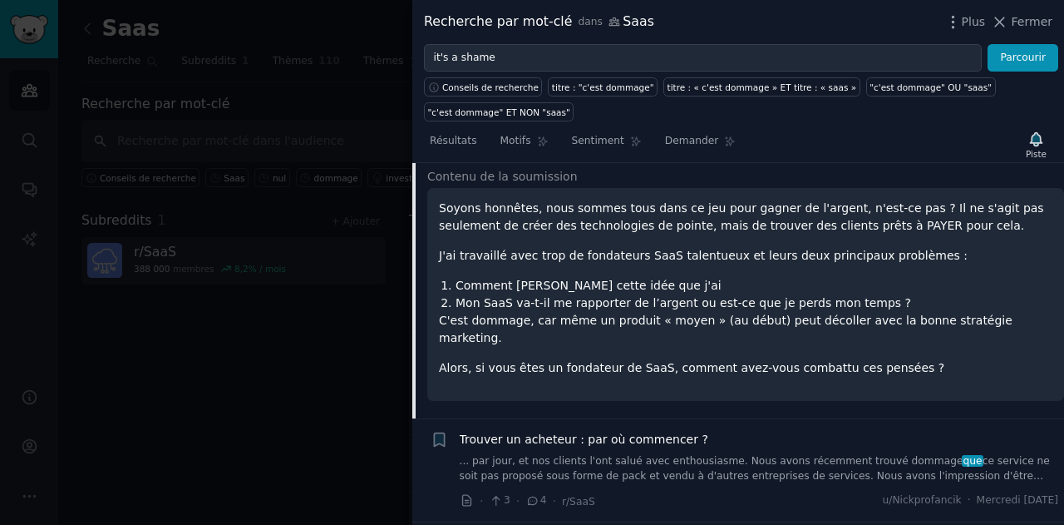
click at [787, 297] on font "Mon SaaS va-t-il me rapporter de l’argent ou est-ce que je perds mon temps ?" at bounding box center [684, 302] width 456 height 13
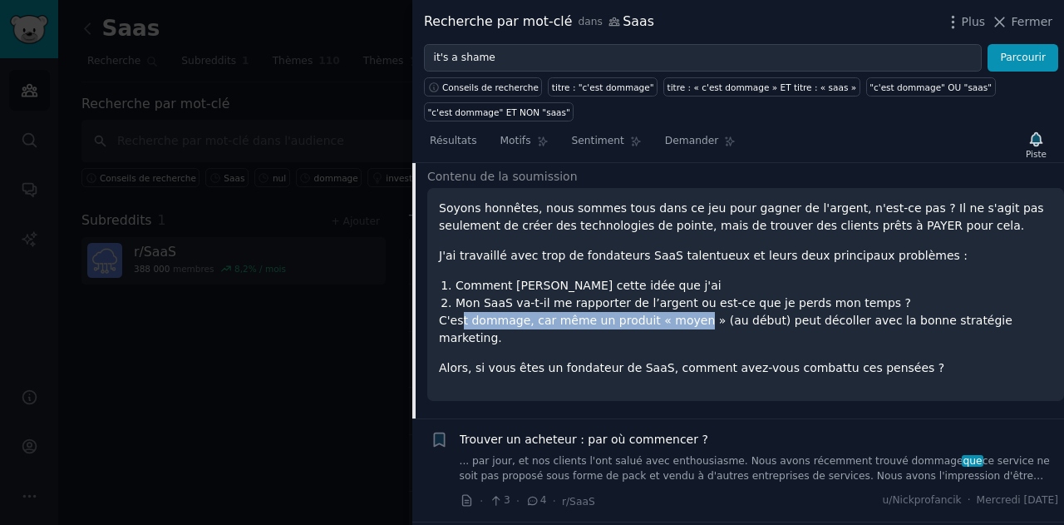
drag, startPoint x: 570, startPoint y: 326, endPoint x: 691, endPoint y: 310, distance: 122.4
click at [689, 314] on font "C'est dommage, car même un produit « moyen » (au début) peut décoller avec la b…" at bounding box center [726, 329] width 574 height 31
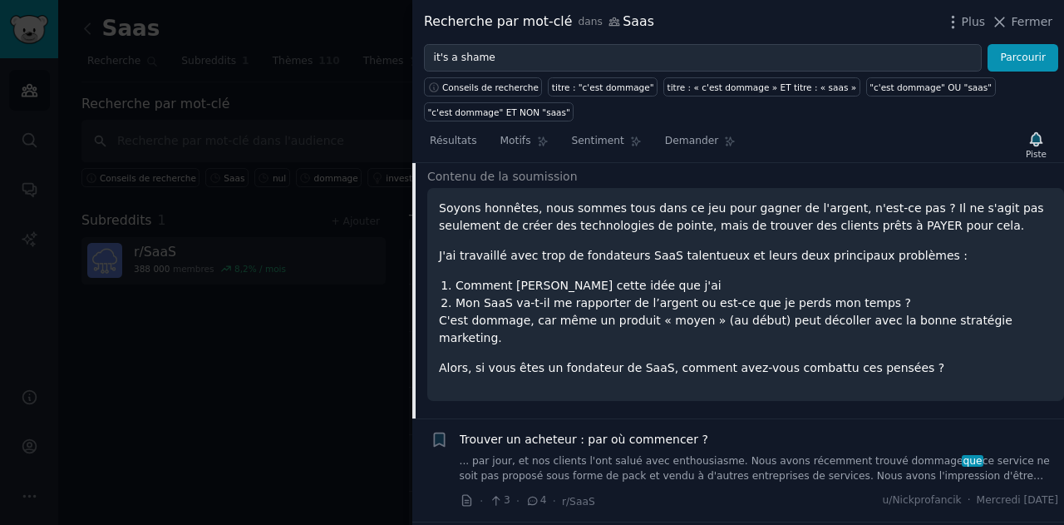
click at [738, 321] on font "C'est dommage, car même un produit « moyen » (au début) peut décoller avec la b…" at bounding box center [726, 329] width 574 height 31
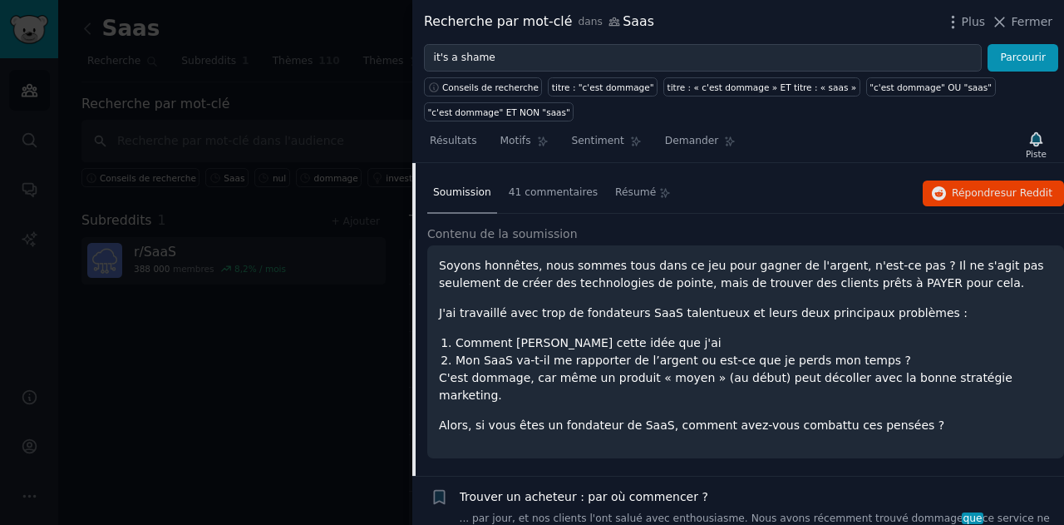
scroll to position [109, 0]
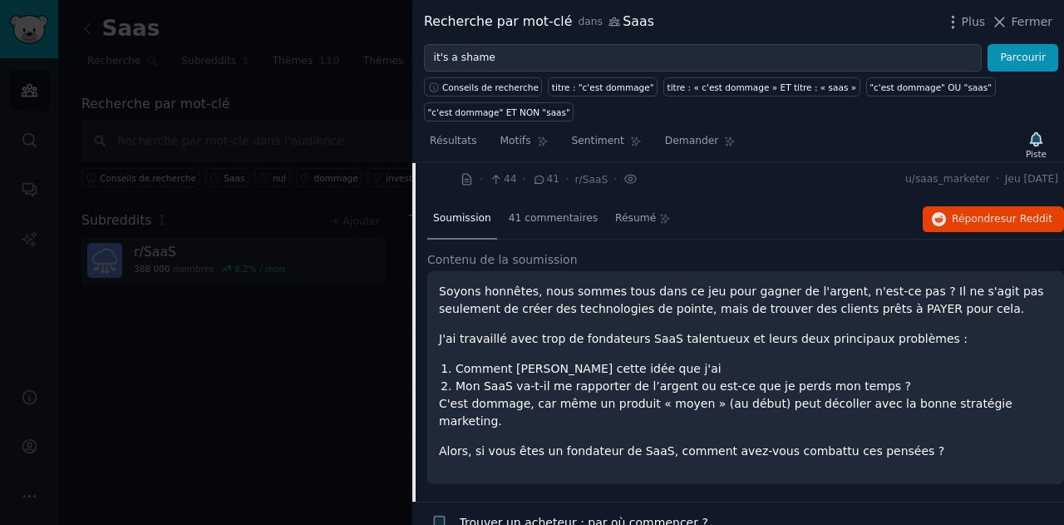
drag, startPoint x: 700, startPoint y: 282, endPoint x: 669, endPoint y: 269, distance: 33.2
click at [700, 284] on font "Soyons honnêtes, nous sommes tous dans ce jeu pour gagner de l'argent, n'est-ce…" at bounding box center [741, 299] width 605 height 31
click at [539, 217] on font "41 commentaires" at bounding box center [553, 218] width 89 height 12
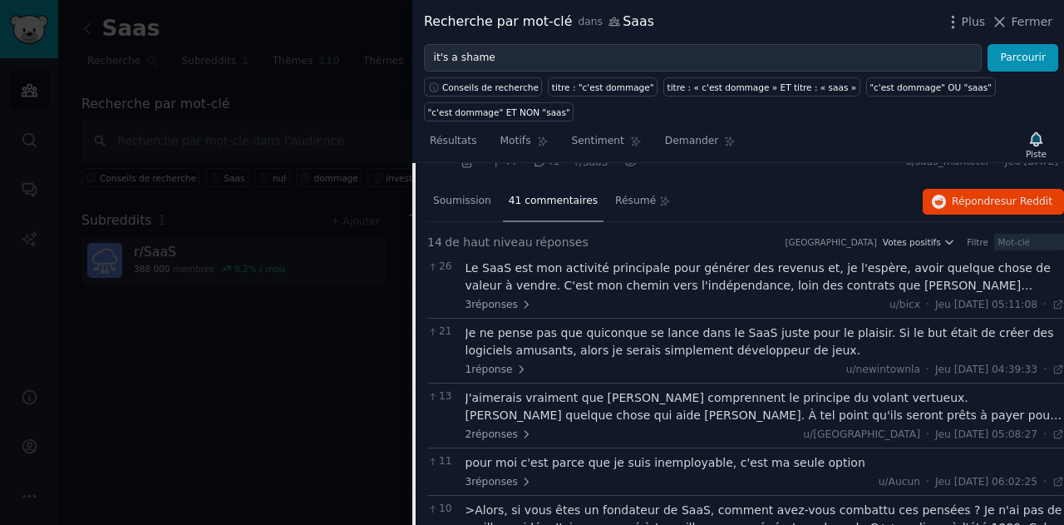
scroll to position [333, 0]
